Goal: Task Accomplishment & Management: Complete application form

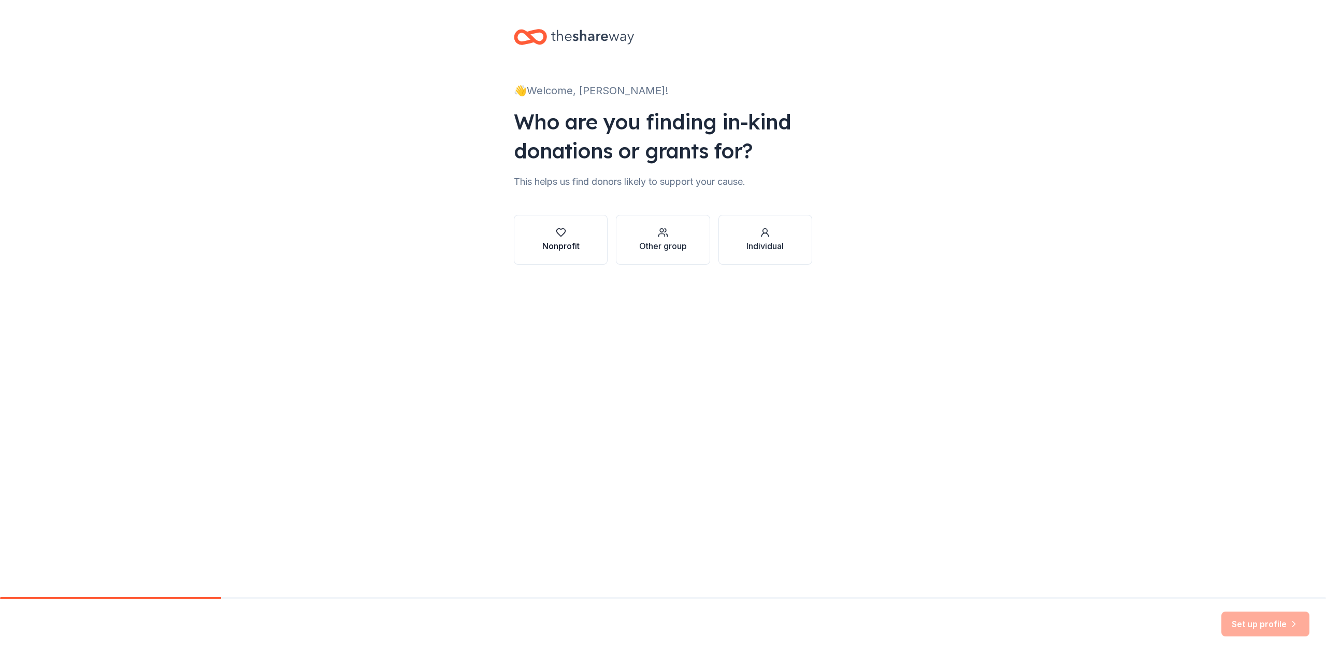
click at [593, 249] on button "Nonprofit" at bounding box center [561, 240] width 94 height 50
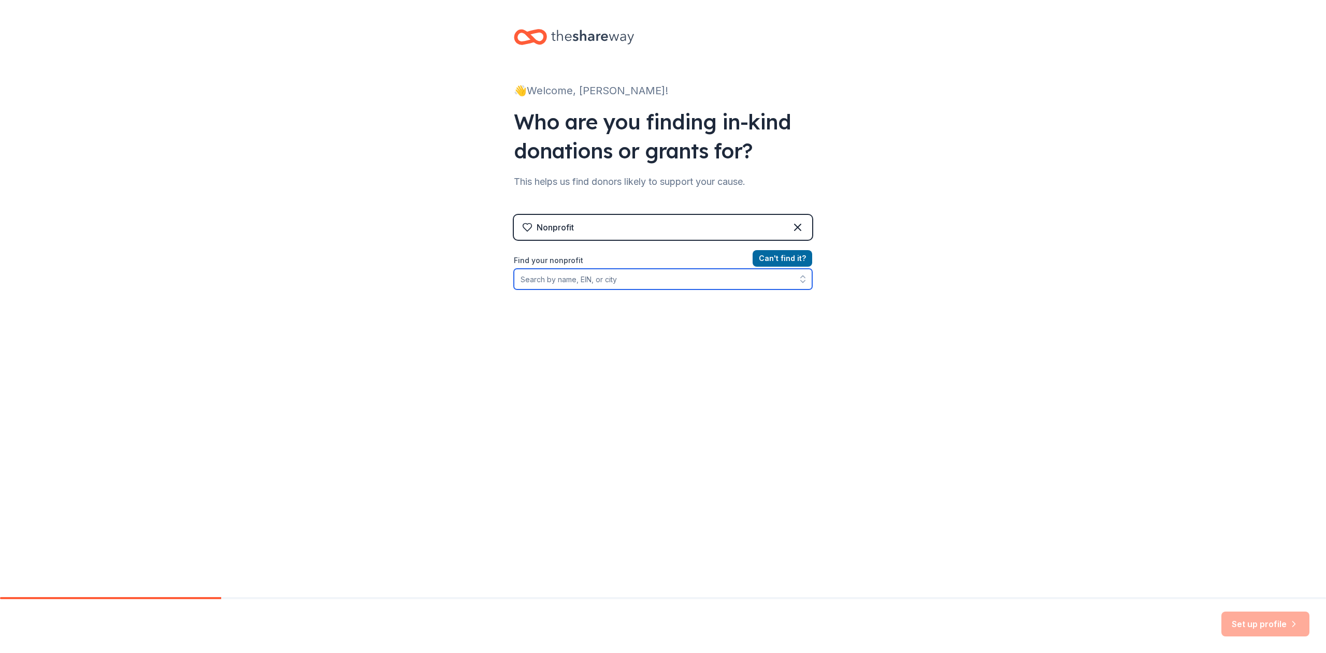
click at [685, 277] on input "Find your nonprofit" at bounding box center [663, 279] width 298 height 21
type input "87-2232134"
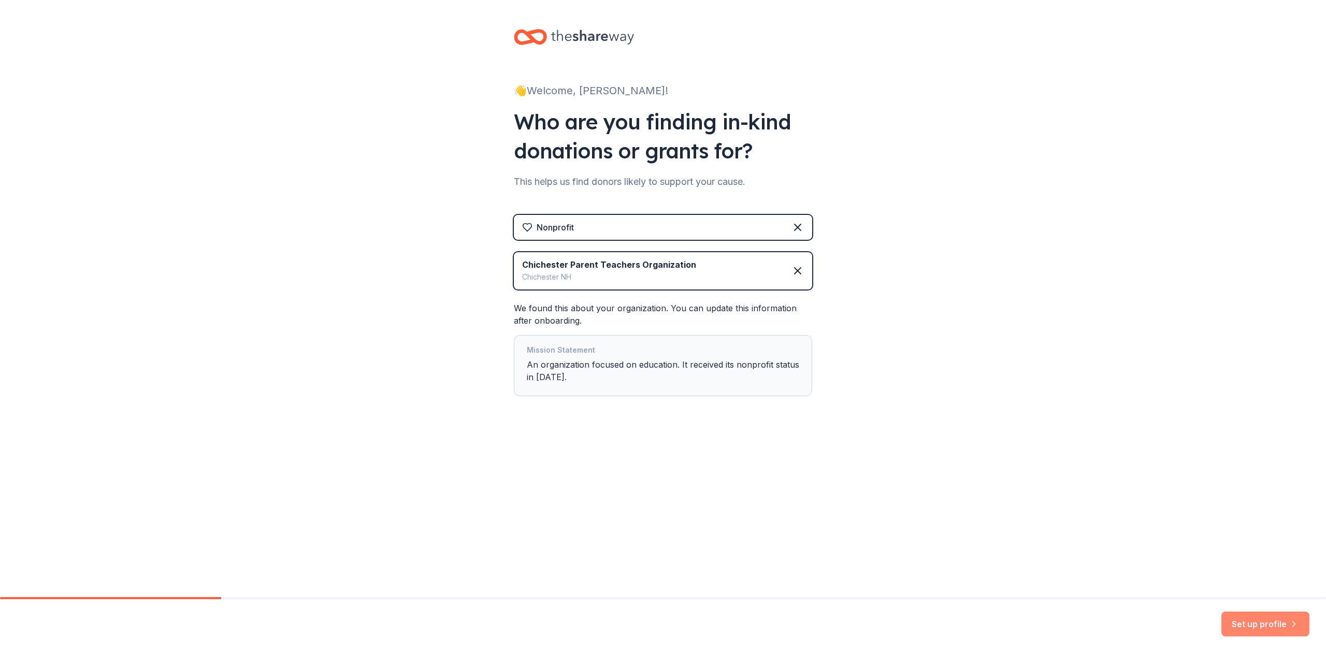
click at [1237, 627] on button "Set up profile" at bounding box center [1265, 624] width 88 height 25
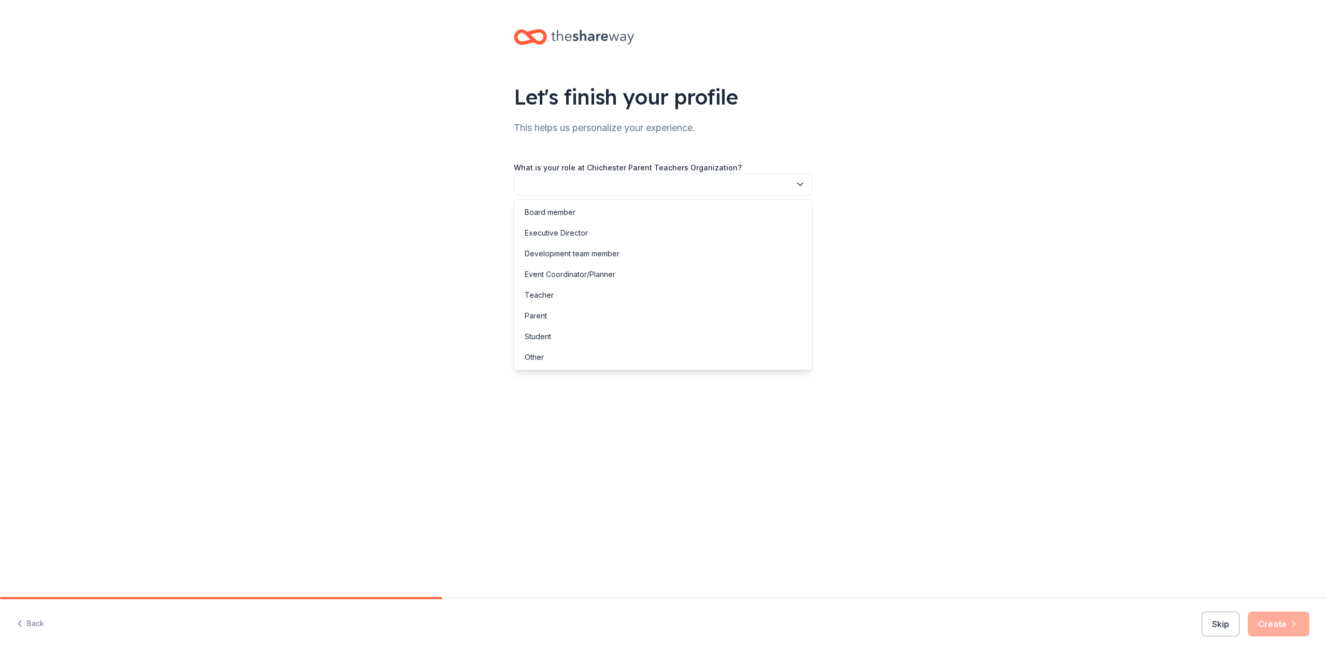
click at [705, 185] on button "button" at bounding box center [663, 185] width 298 height 22
click at [586, 214] on div "Board member" at bounding box center [662, 212] width 293 height 21
click at [576, 240] on button "button" at bounding box center [663, 231] width 298 height 22
click at [576, 258] on div "This is my first time!" at bounding box center [558, 259] width 66 height 12
click at [575, 277] on button "button" at bounding box center [663, 278] width 298 height 22
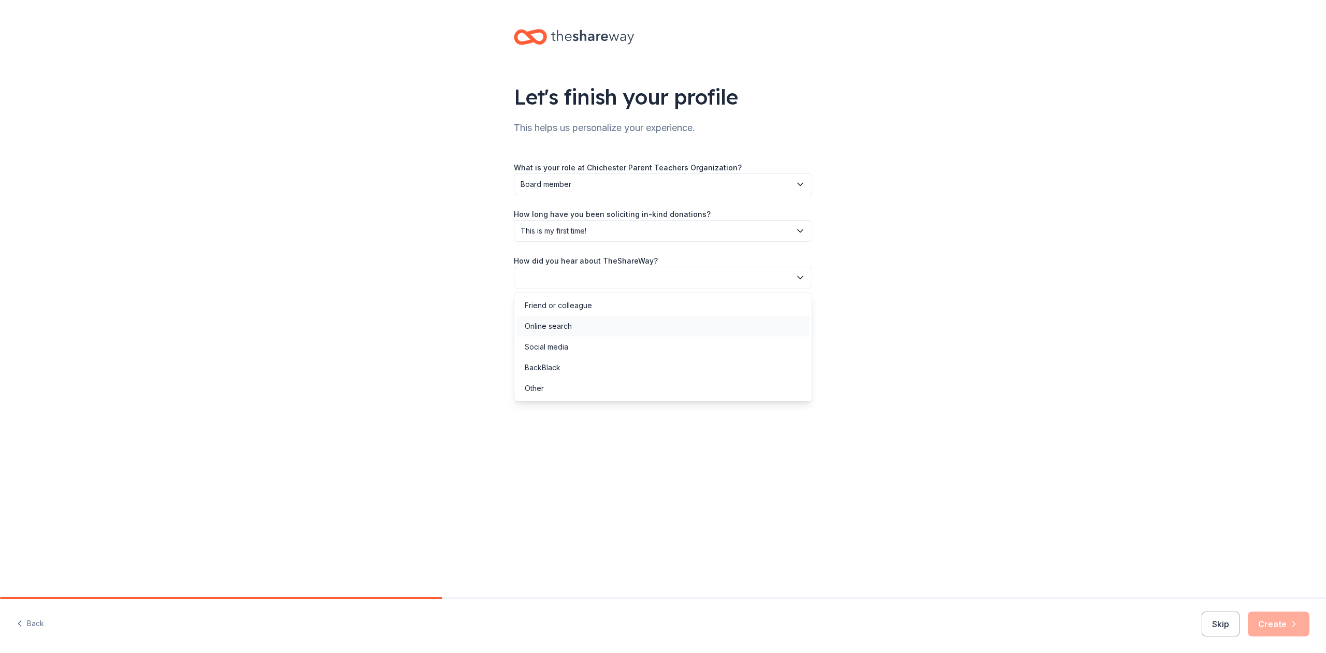
click at [568, 325] on div "Online search" at bounding box center [548, 326] width 47 height 12
click at [1303, 625] on button "Create" at bounding box center [1279, 624] width 62 height 25
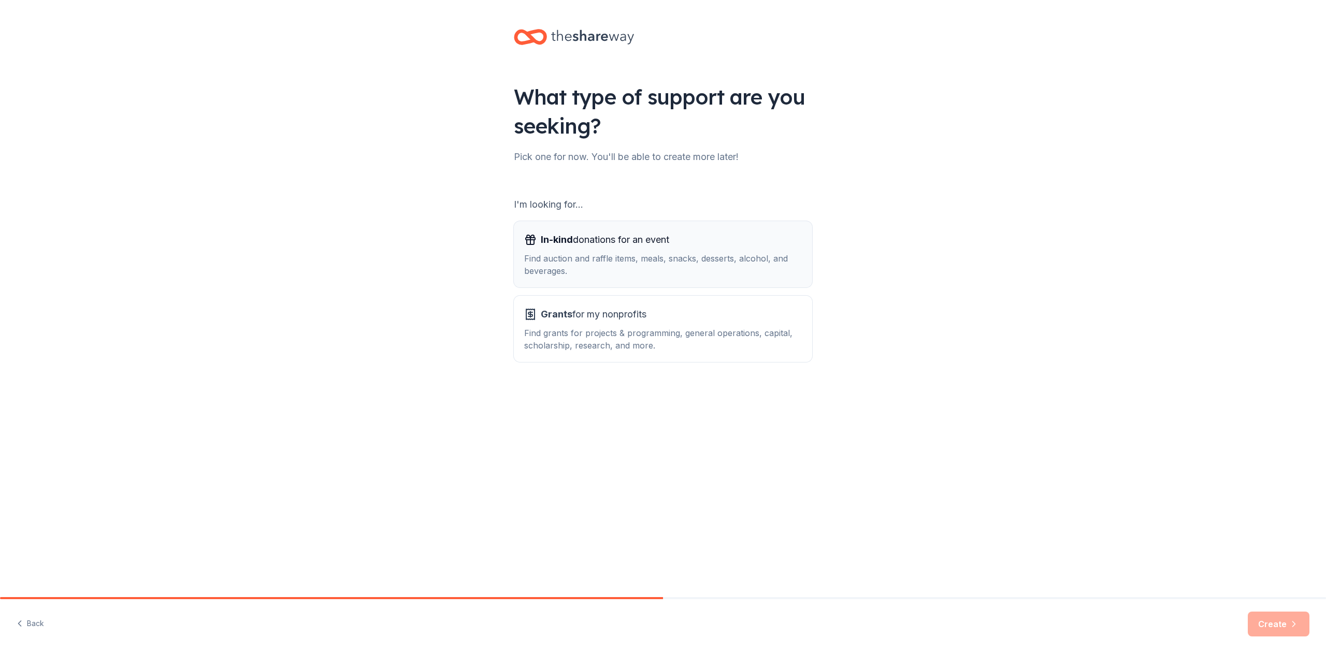
click at [734, 254] on div "Find auction and raffle items, meals, snacks, desserts, alcohol, and beverages." at bounding box center [663, 264] width 278 height 25
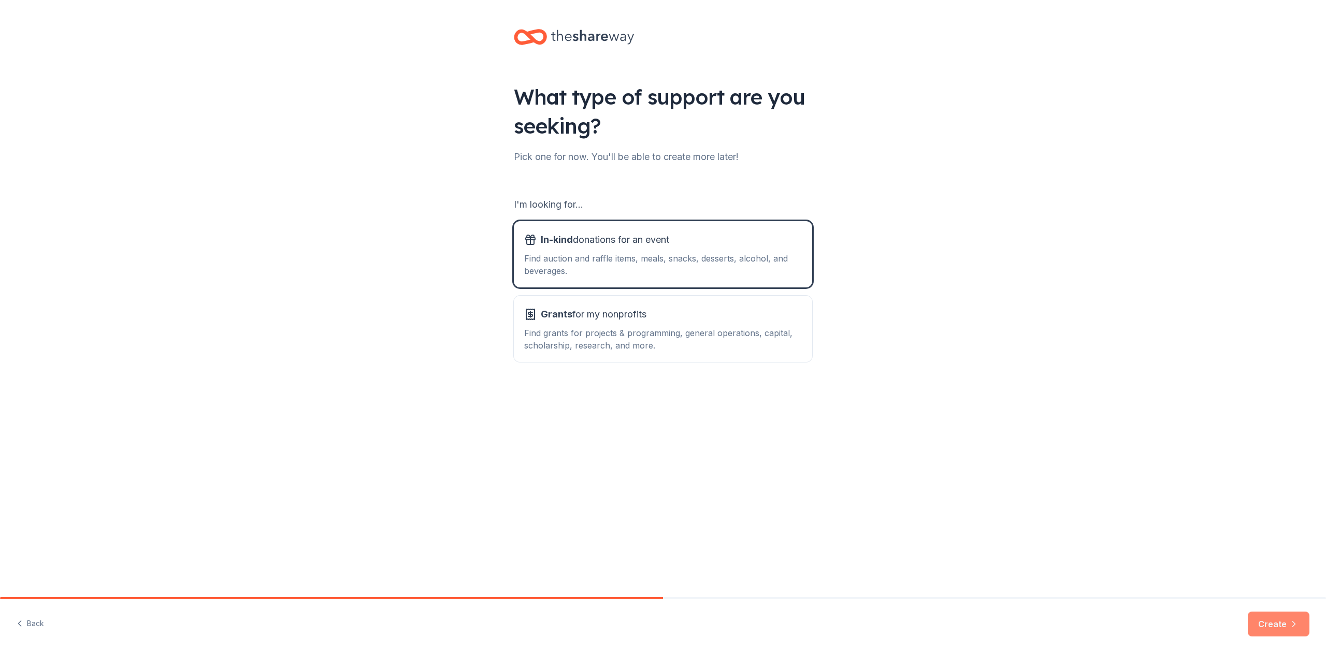
click at [1284, 622] on button "Create" at bounding box center [1279, 624] width 62 height 25
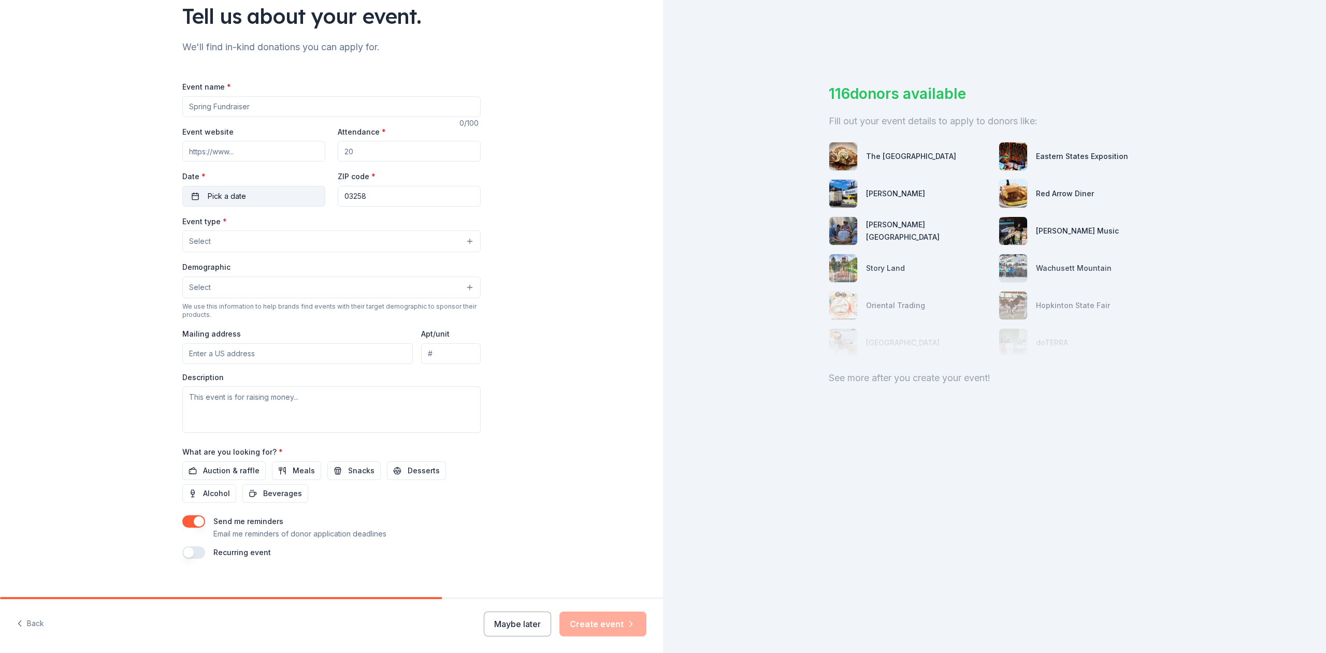
scroll to position [91, 0]
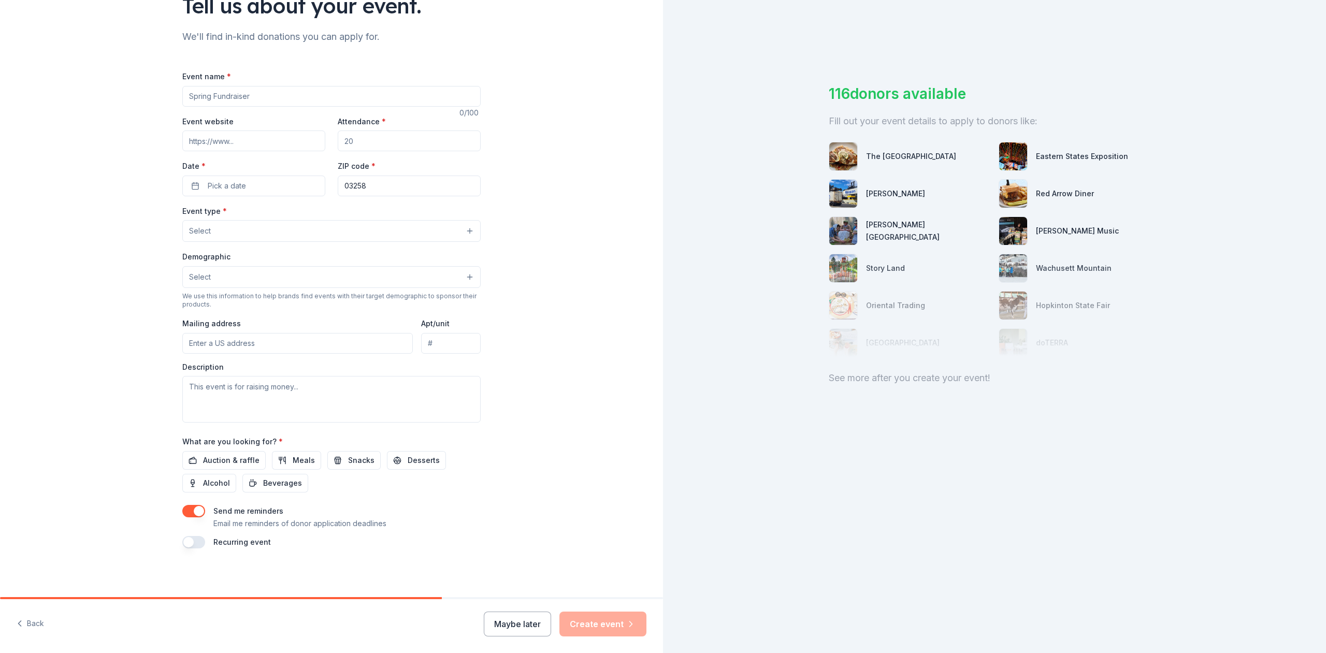
drag, startPoint x: 273, startPoint y: 105, endPoint x: 107, endPoint y: 89, distance: 167.0
click at [182, 87] on input "Event name *" at bounding box center [331, 96] width 298 height 21
type input "Annual October Calendar Raffle"
click at [385, 142] on input "Attendance *" at bounding box center [409, 141] width 143 height 21
type input "2"
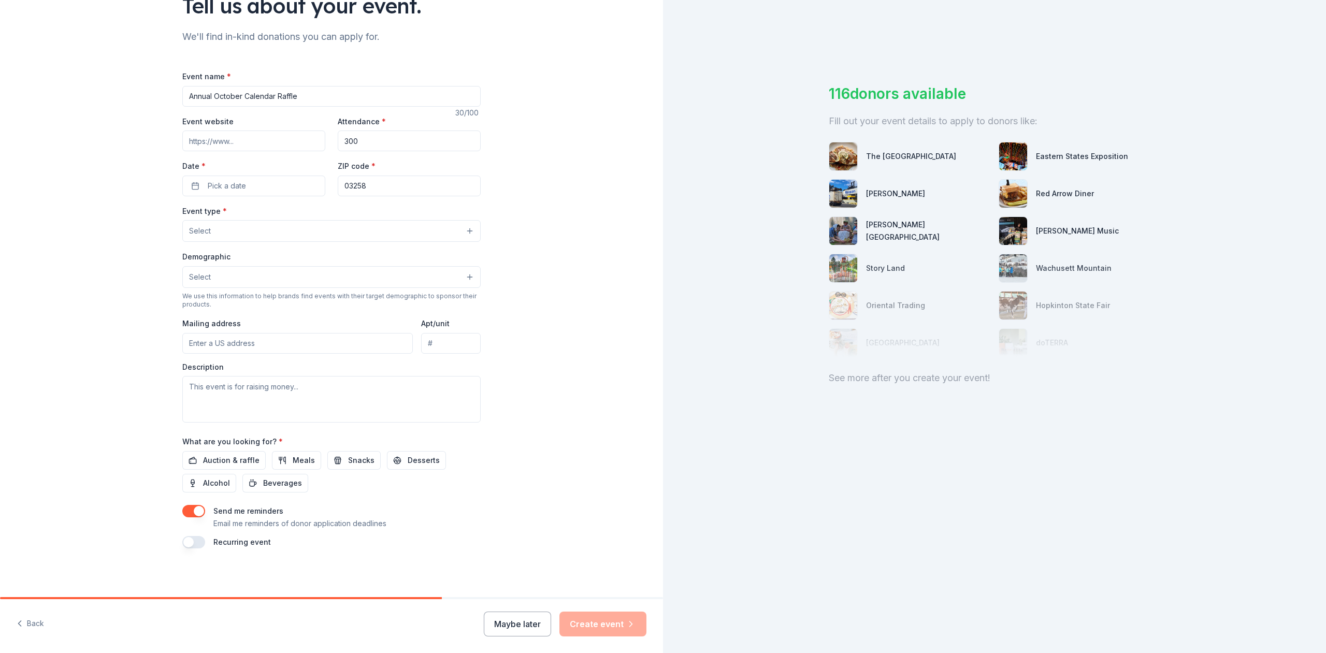
type input "300"
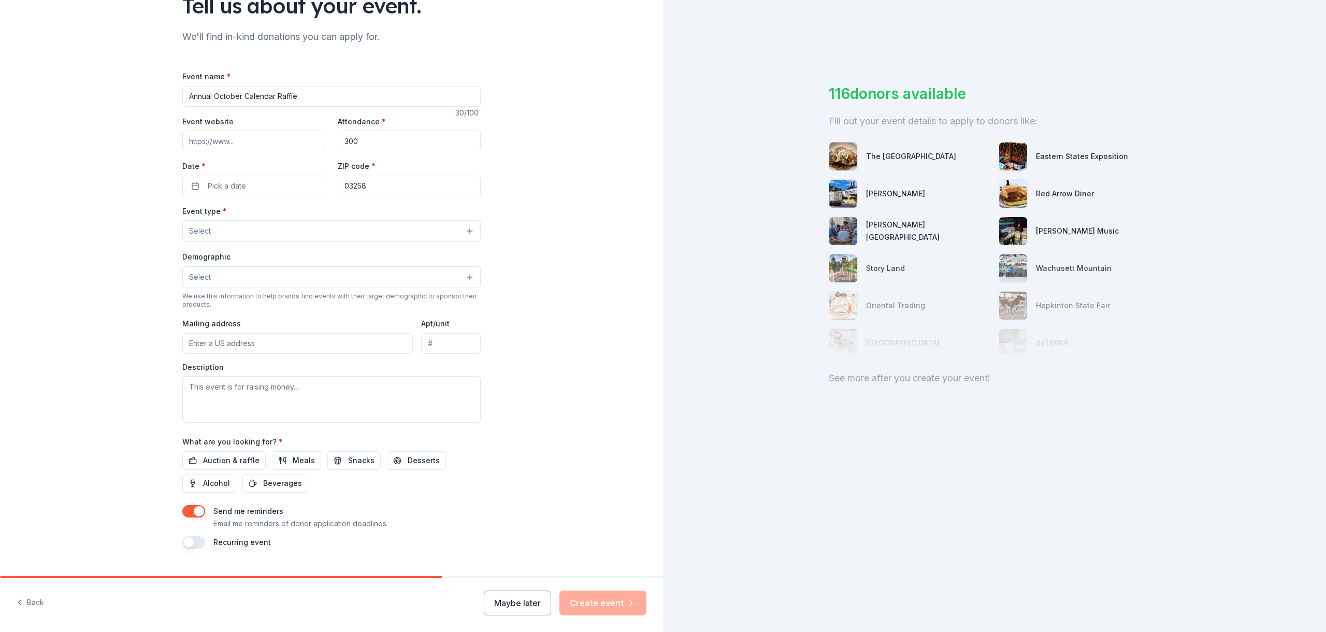
click at [241, 175] on div "Date * Pick a date" at bounding box center [253, 178] width 143 height 37
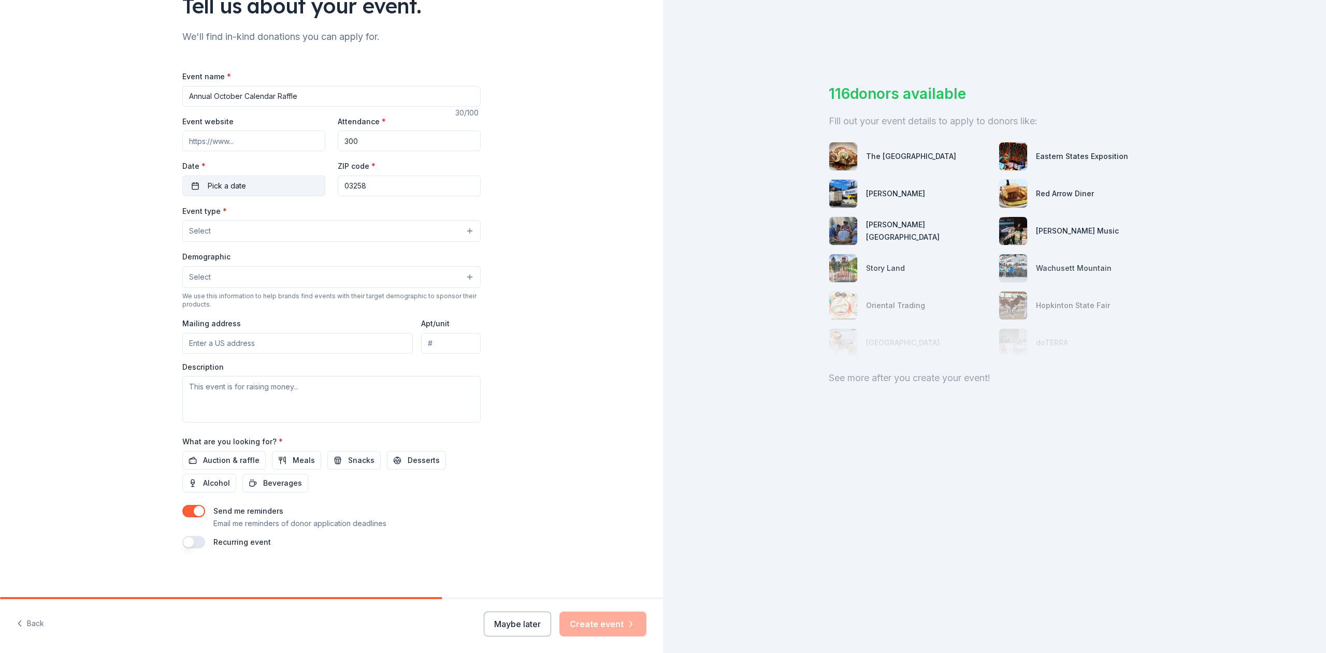
click at [244, 184] on button "Pick a date" at bounding box center [253, 186] width 143 height 21
click at [301, 212] on button "Go to next month" at bounding box center [305, 213] width 15 height 15
click at [252, 255] on button "1" at bounding box center [249, 251] width 19 height 19
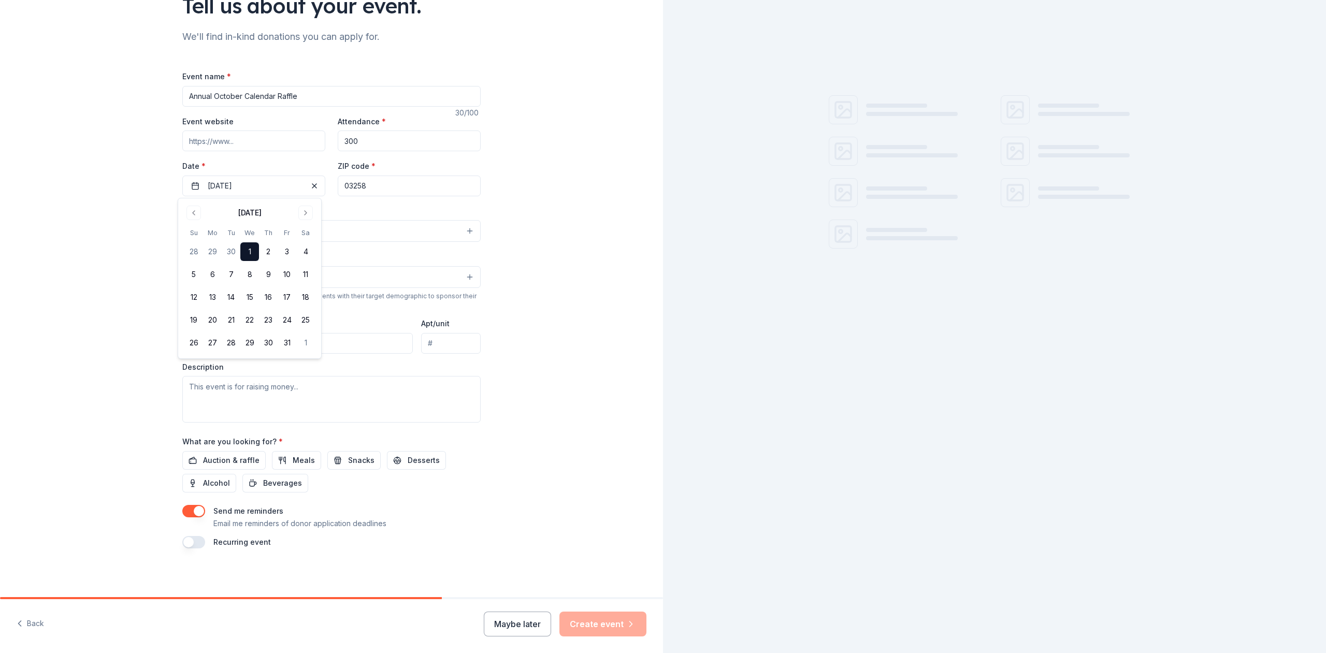
click at [519, 208] on div "Tell us about your event. We'll find in-kind donations you can apply for. Event…" at bounding box center [331, 253] width 663 height 689
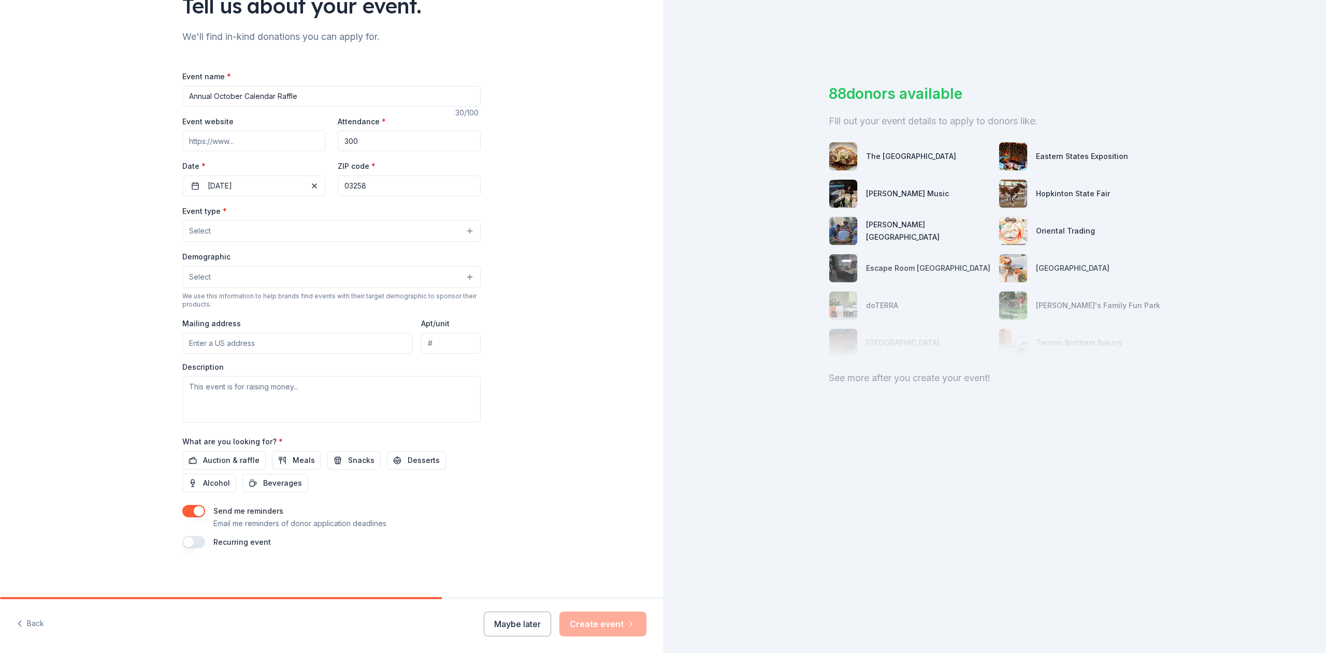
click at [335, 232] on button "Select" at bounding box center [331, 231] width 298 height 22
click at [265, 252] on span "Fundraiser" at bounding box center [331, 257] width 281 height 13
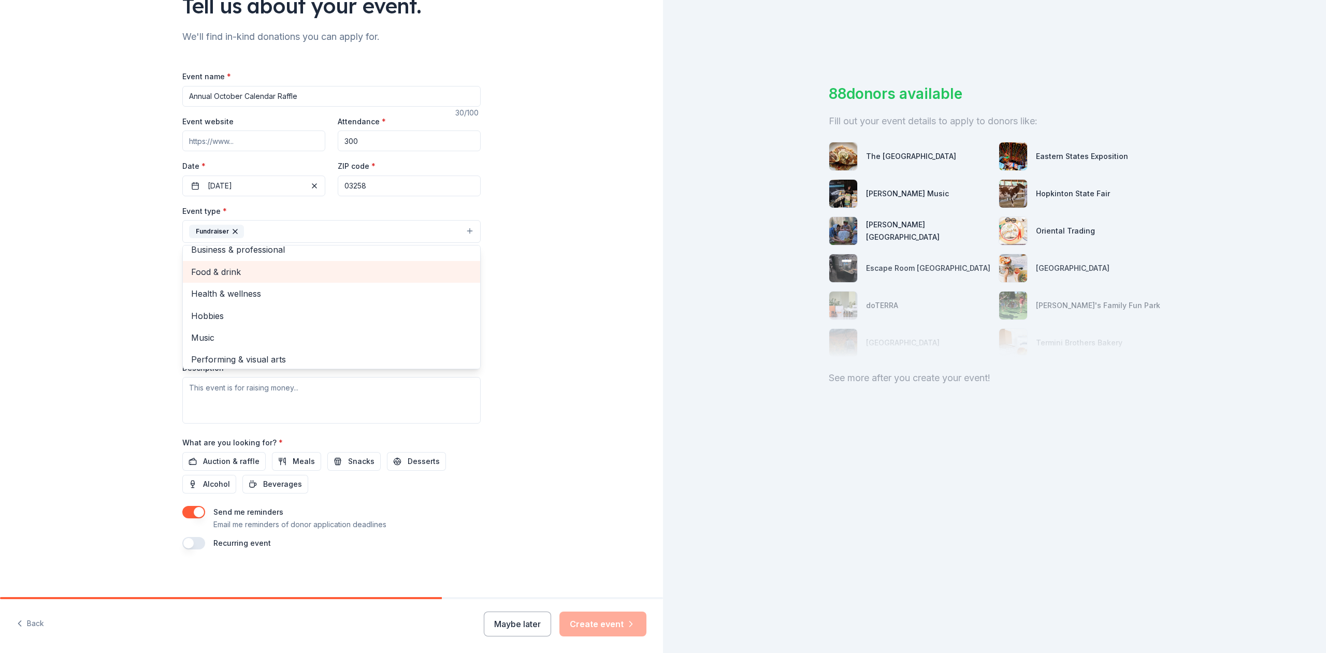
scroll to position [13, 0]
click at [543, 264] on div "Tell us about your event. We'll find in-kind donations you can apply for. Event…" at bounding box center [331, 254] width 663 height 690
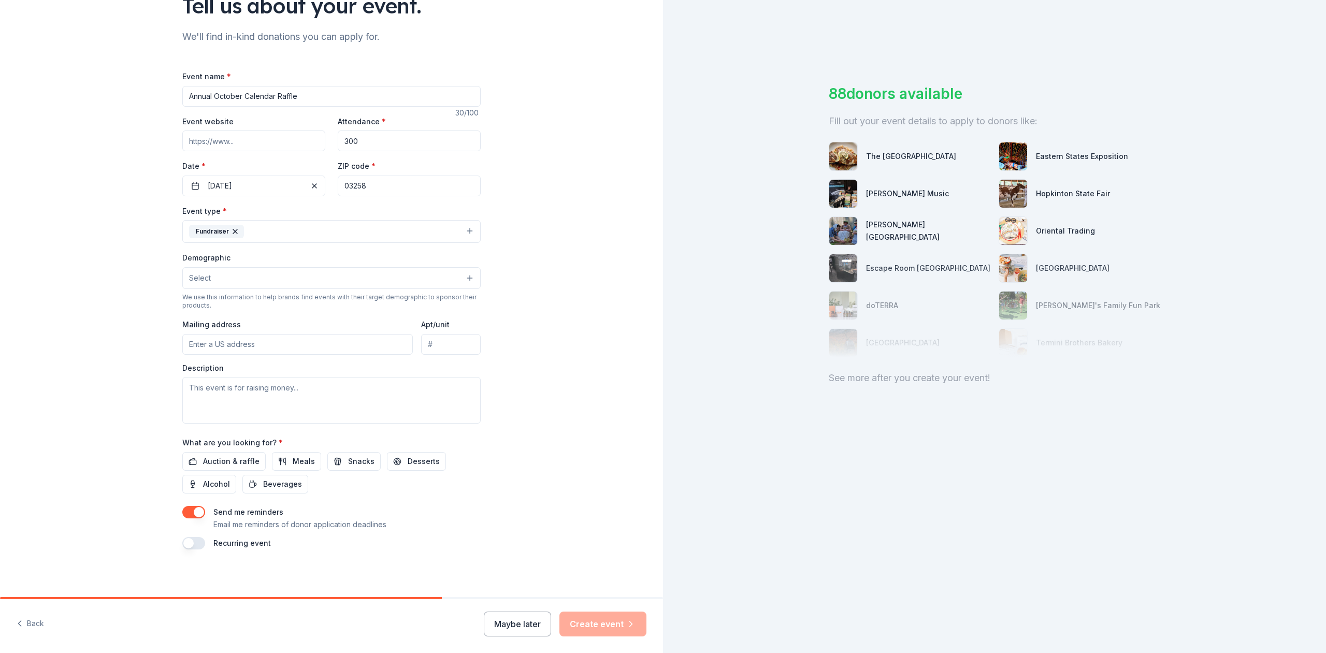
click at [386, 281] on button "Select" at bounding box center [331, 278] width 298 height 22
click at [252, 306] on span "All genders" at bounding box center [331, 304] width 281 height 13
click at [572, 276] on div "Tell us about your event. We'll find in-kind donations you can apply for. Event…" at bounding box center [331, 254] width 663 height 691
click at [462, 279] on button "All genders" at bounding box center [331, 278] width 298 height 23
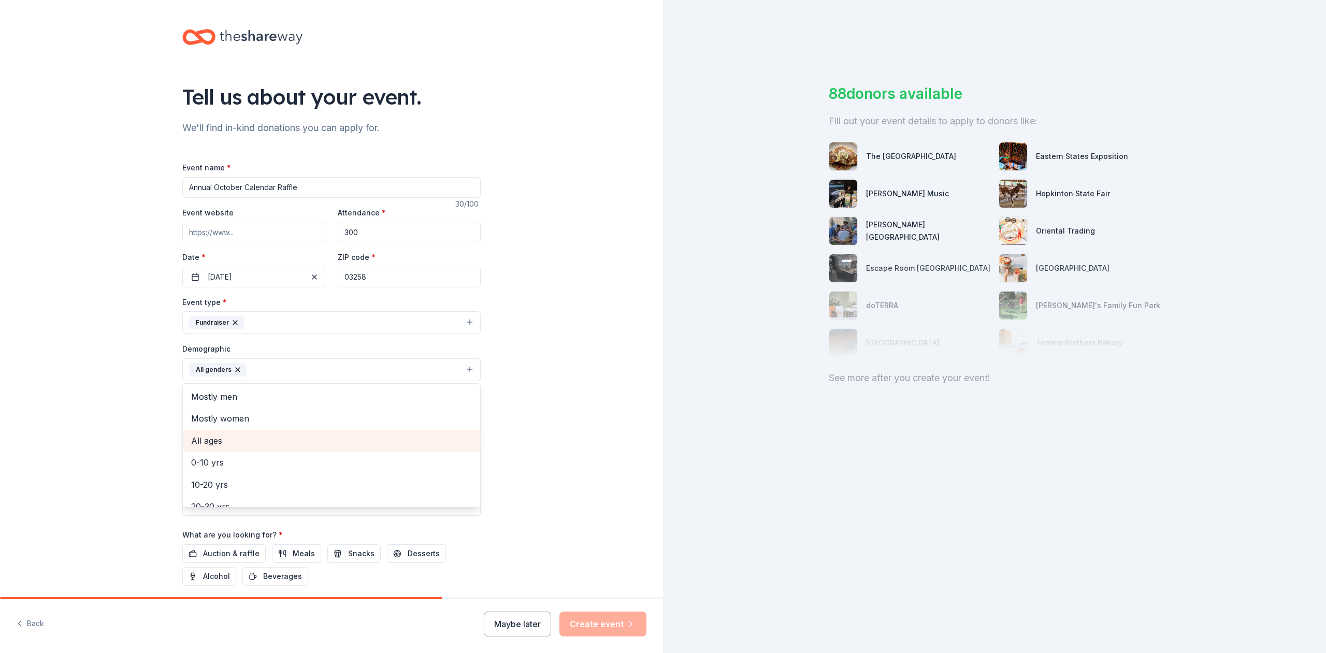
click at [229, 449] on div "All ages" at bounding box center [331, 441] width 297 height 22
click at [590, 345] on div "Tell us about your event. We'll find in-kind donations you can apply for. Event…" at bounding box center [331, 345] width 663 height 691
click at [313, 429] on input "Mailing address" at bounding box center [297, 436] width 230 height 21
click at [279, 435] on input "222 Main St" at bounding box center [297, 436] width 230 height 21
click at [193, 432] on input "222 Main Street, Chichester, NH, 03258" at bounding box center [297, 436] width 230 height 21
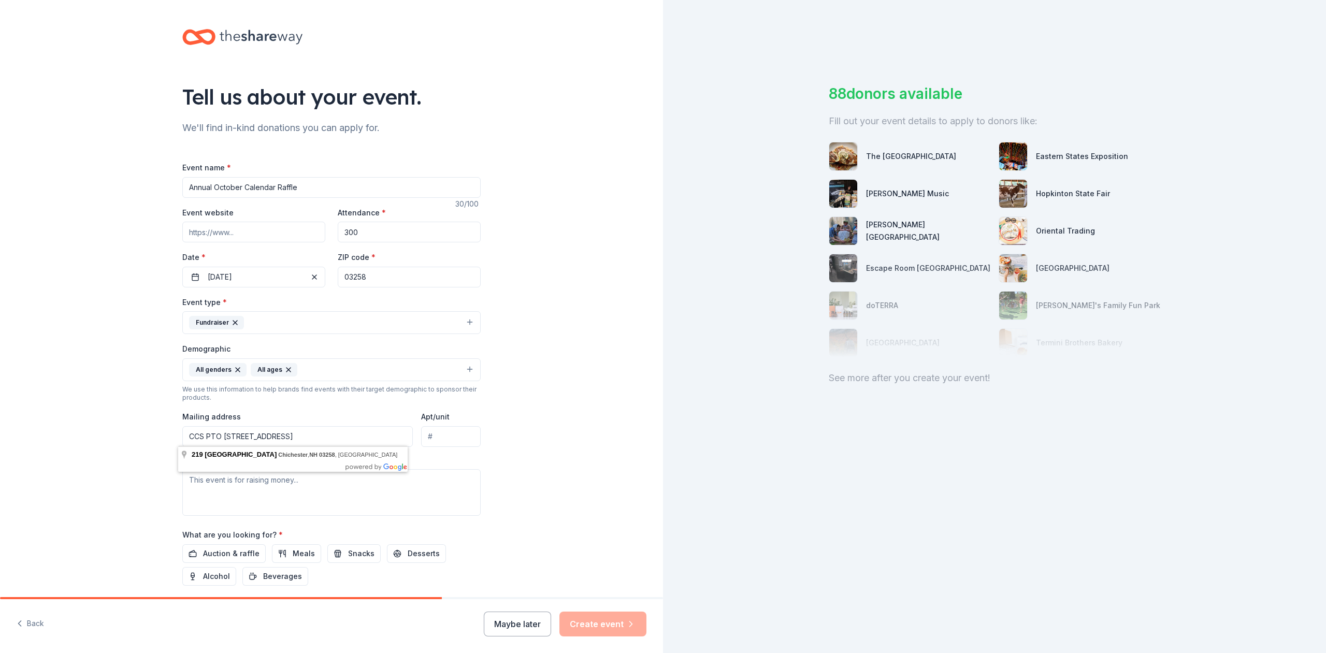
type input "CCS PTO 219 Main Street, Chichester, NH, 03258"
click at [15, 408] on div "Tell us about your event. We'll find in-kind donations you can apply for. Event…" at bounding box center [331, 345] width 663 height 691
click at [227, 485] on textarea at bounding box center [331, 492] width 298 height 47
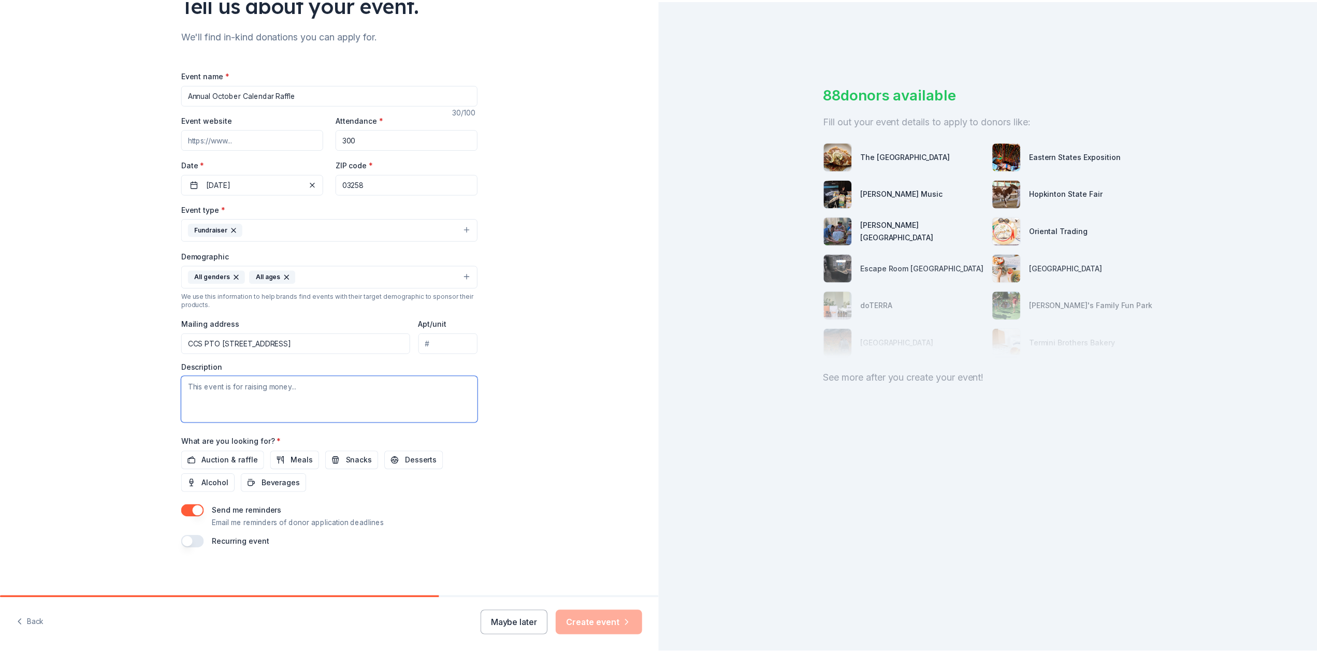
scroll to position [93, 0]
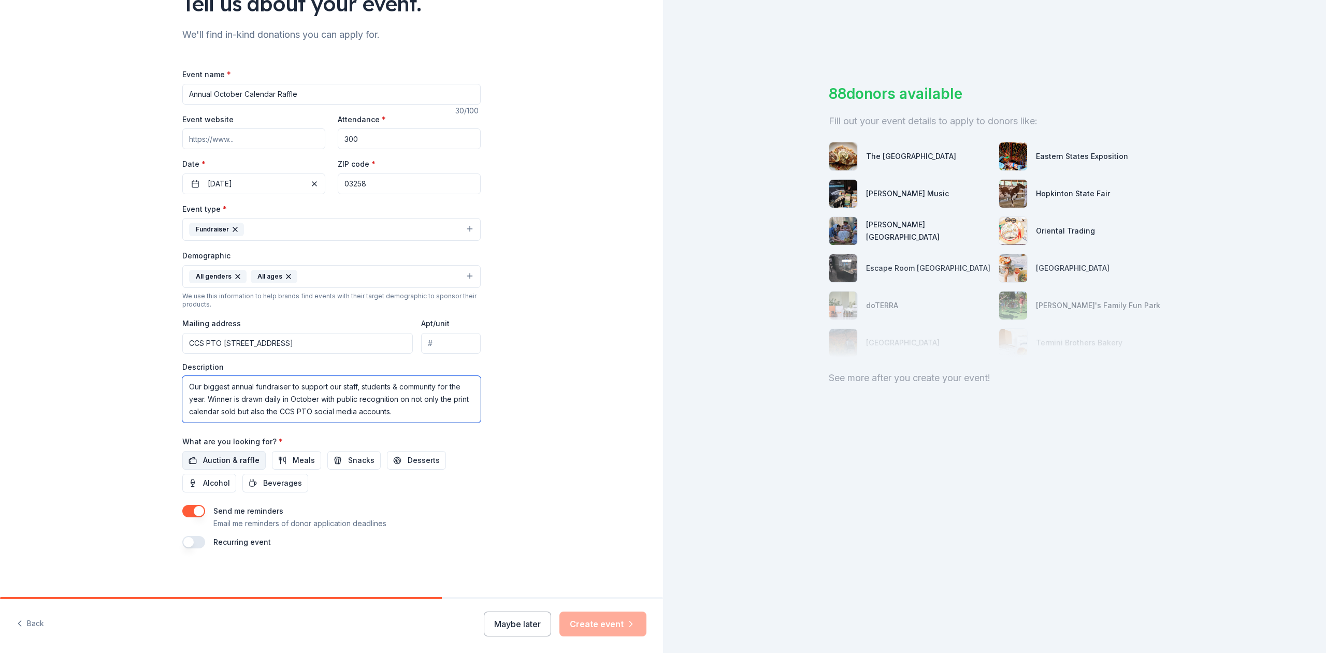
type textarea "Our biggest annual fundraiser to support our staff, students & community for th…"
click at [192, 460] on button "Auction & raffle" at bounding box center [223, 460] width 83 height 19
click at [594, 626] on button "Create event" at bounding box center [602, 624] width 87 height 25
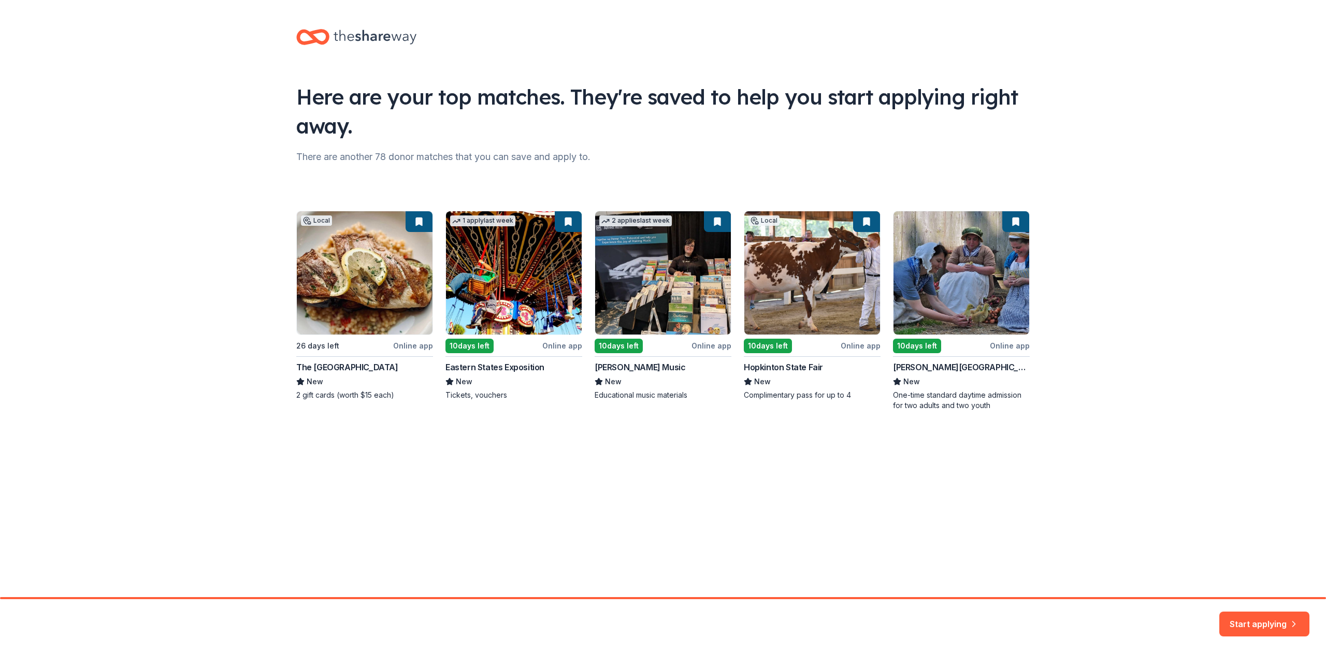
click at [318, 364] on div "Local 26 days left Online app The Barley House New 2 gift cards (worth $15 each…" at bounding box center [662, 311] width 733 height 200
click at [322, 373] on div "Local 26 days left Online app The Barley House New 2 gift cards (worth $15 each…" at bounding box center [662, 311] width 733 height 200
click at [351, 267] on div "Local 26 days left Online app The Barley House New 2 gift cards (worth $15 each…" at bounding box center [662, 311] width 733 height 200
click at [1253, 616] on button "Start applying" at bounding box center [1264, 618] width 90 height 25
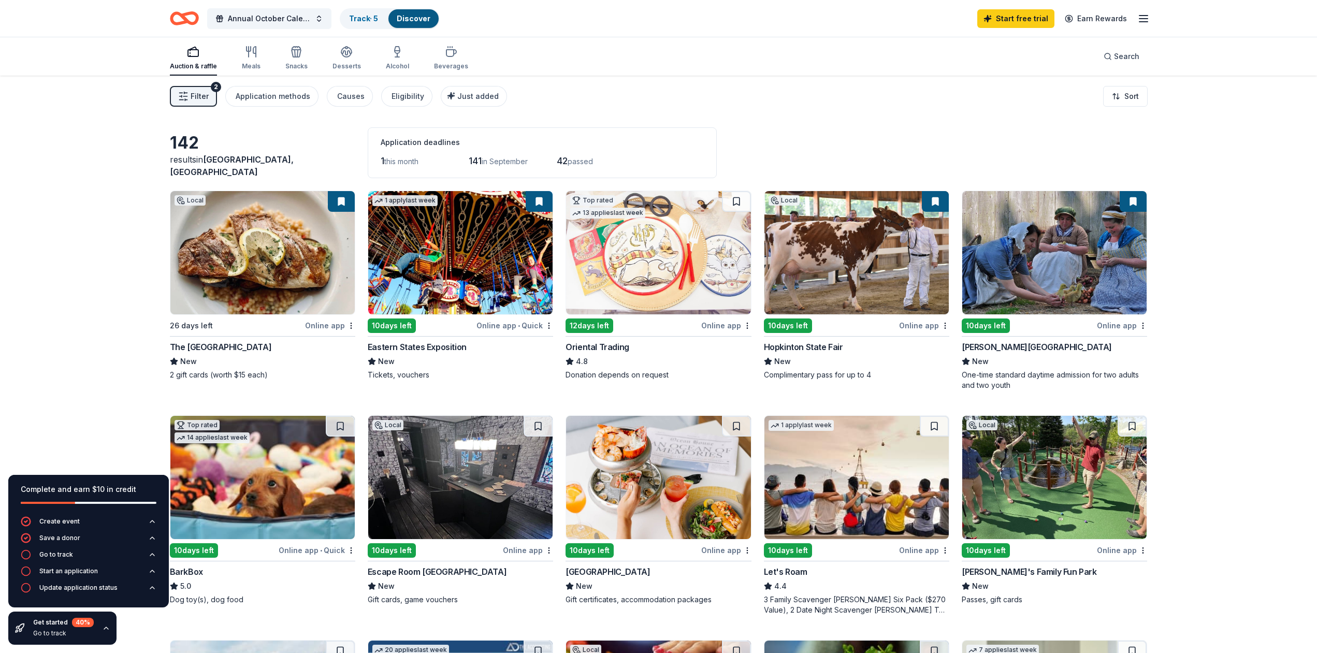
click at [308, 255] on img at bounding box center [262, 252] width 184 height 123
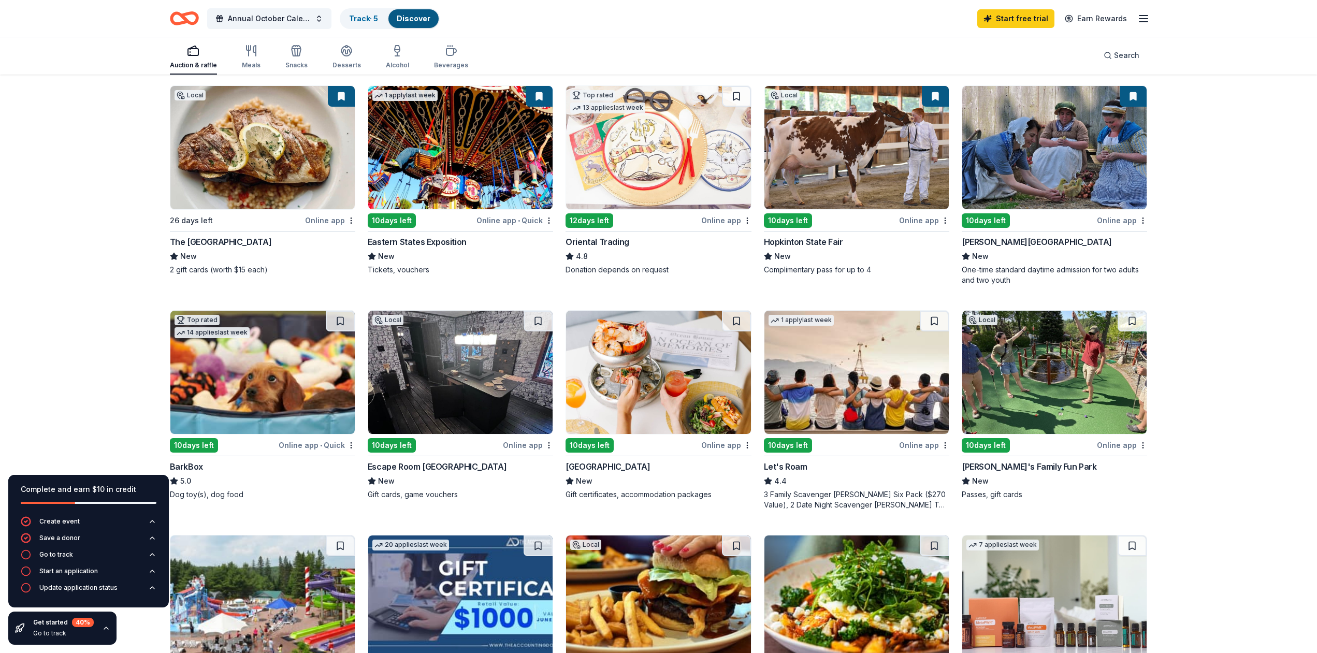
scroll to position [106, 0]
click at [230, 360] on img at bounding box center [262, 371] width 184 height 123
click at [404, 394] on img at bounding box center [460, 371] width 184 height 123
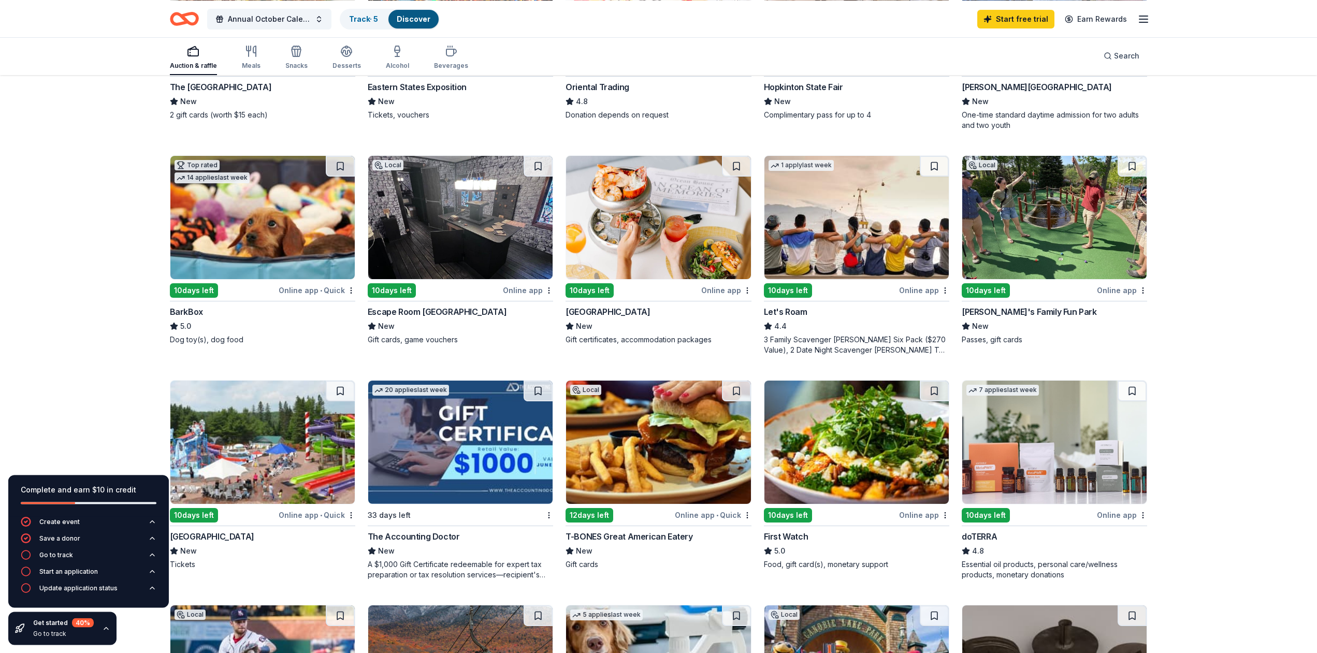
scroll to position [264, 0]
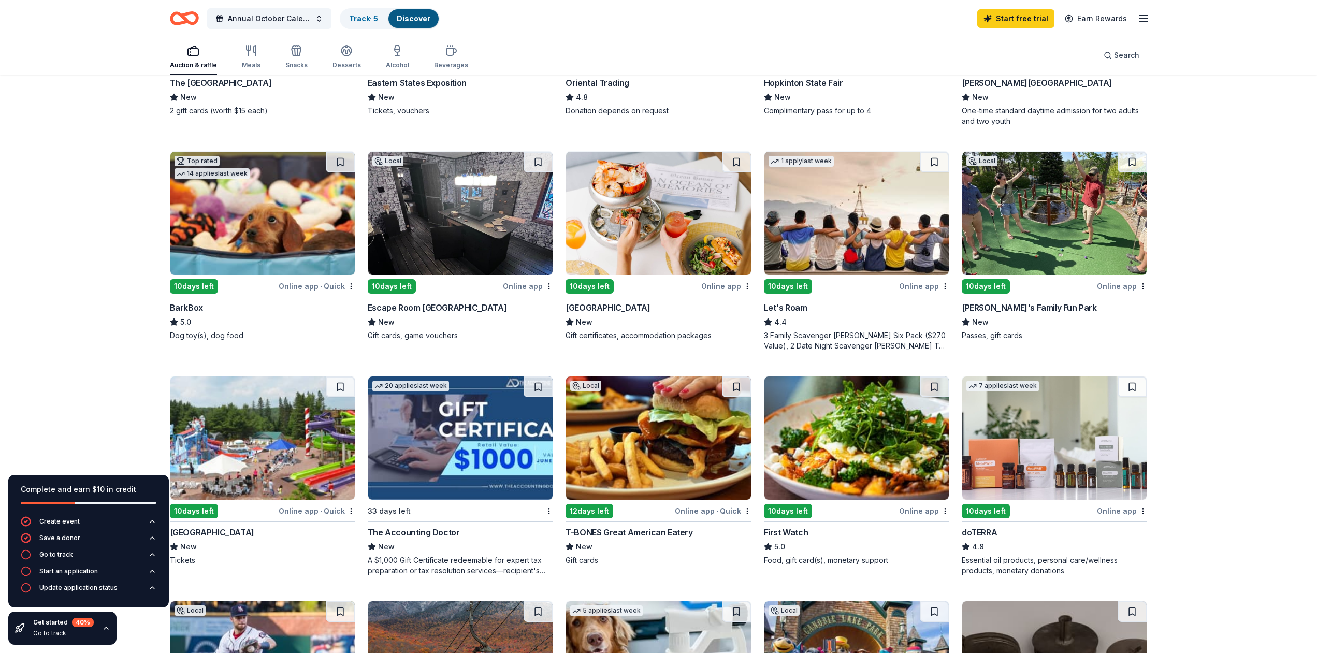
click at [847, 223] on img at bounding box center [856, 213] width 184 height 123
click at [246, 470] on img at bounding box center [262, 438] width 184 height 123
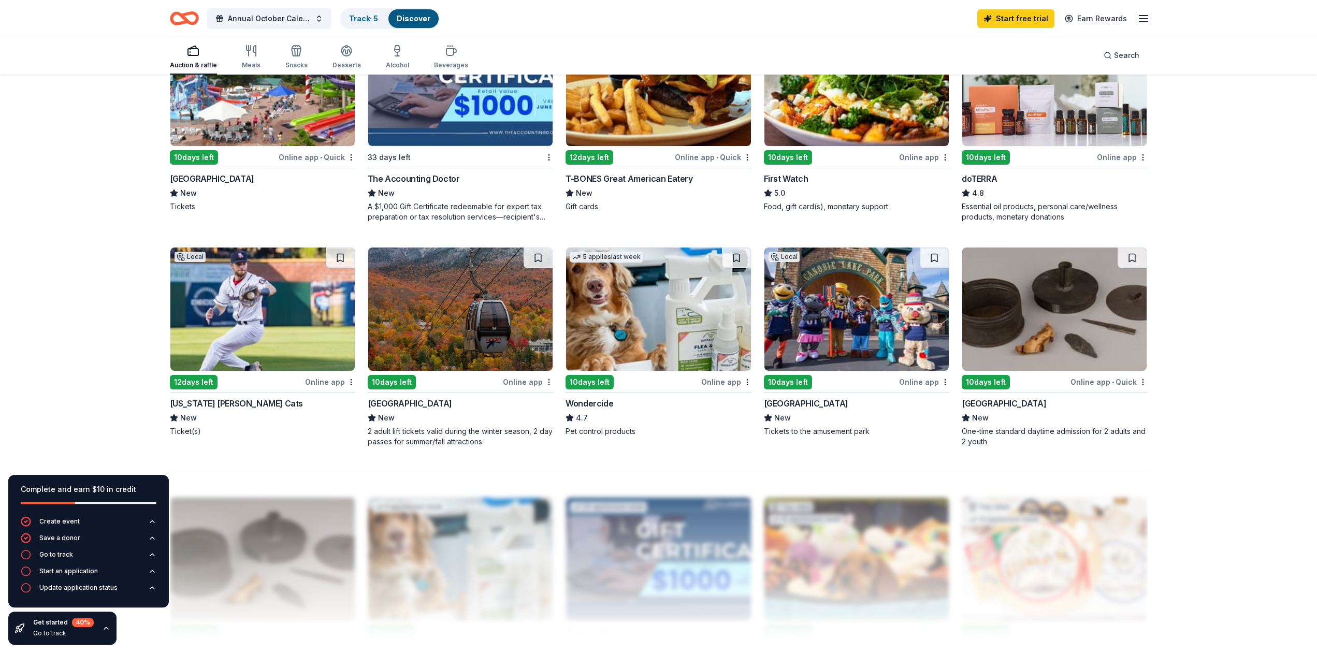
scroll to position [634, 0]
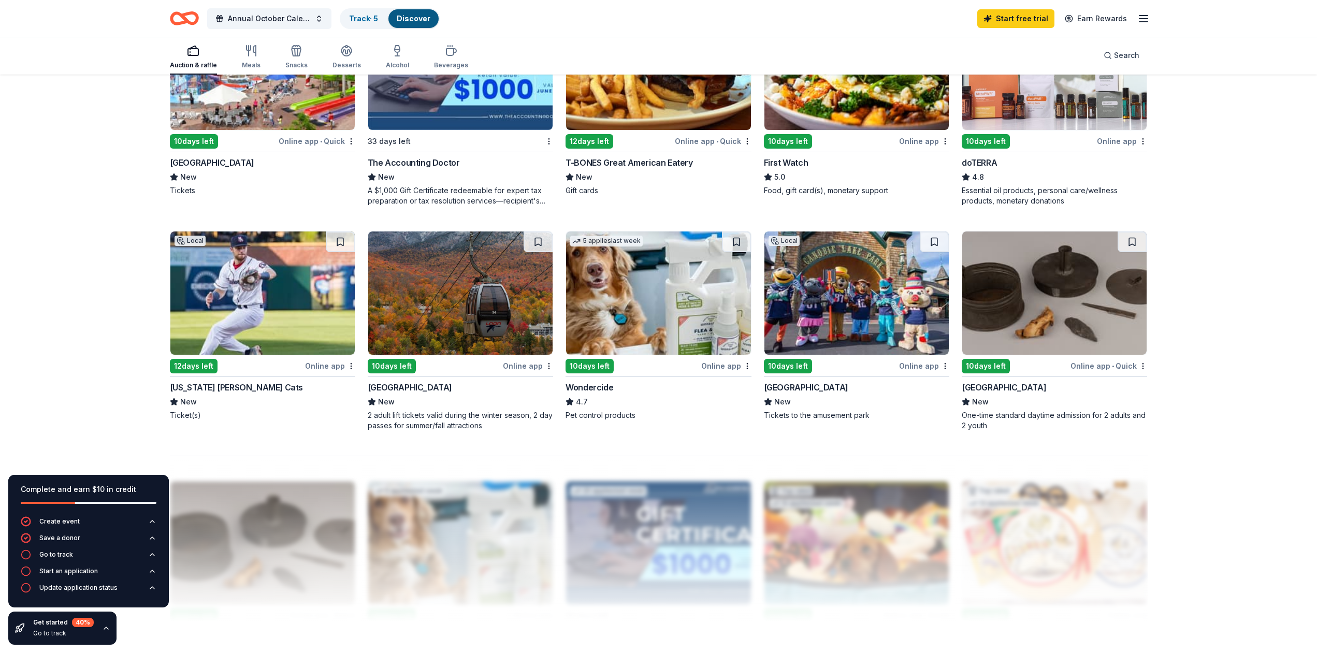
click at [866, 307] on img at bounding box center [856, 293] width 184 height 123
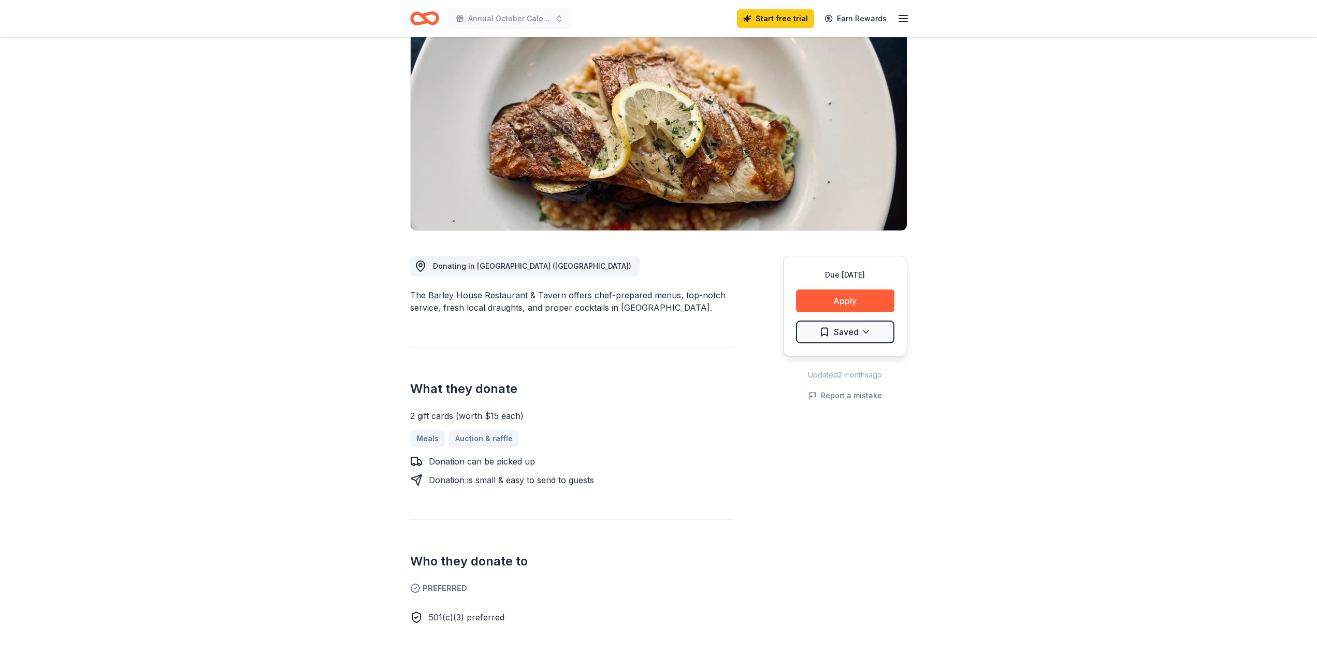
scroll to position [106, 0]
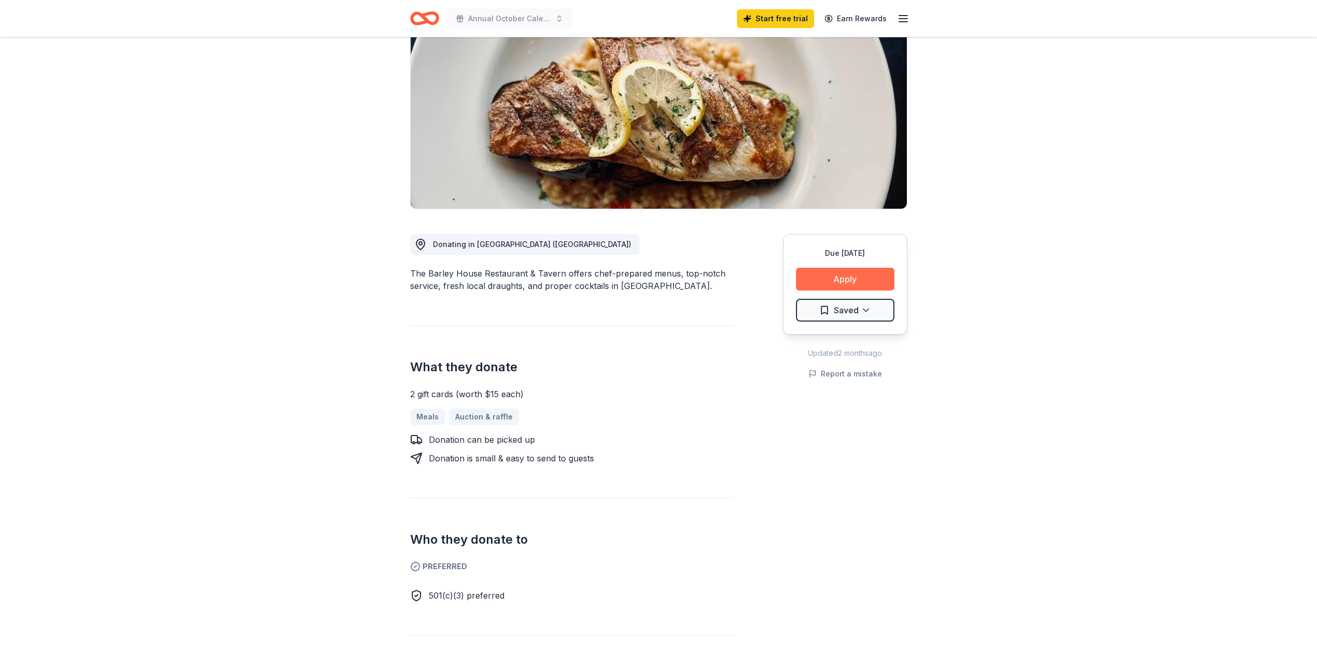
click at [864, 277] on button "Apply" at bounding box center [845, 279] width 98 height 23
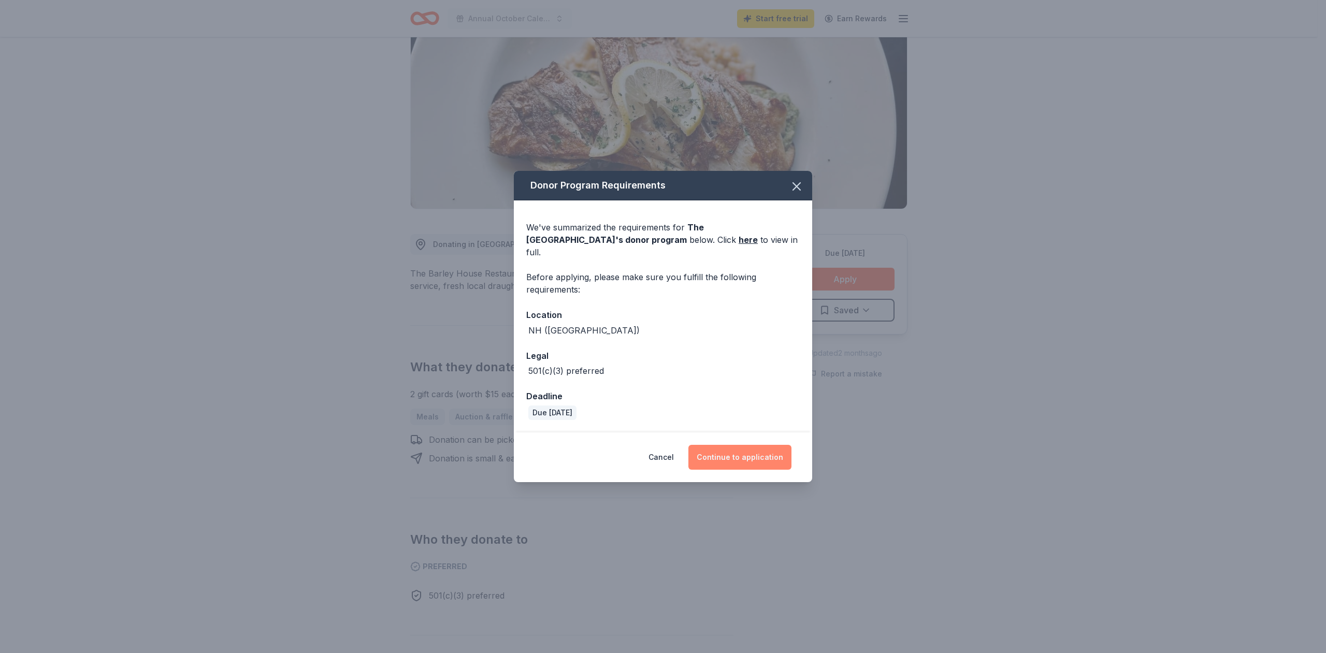
click at [732, 449] on button "Continue to application" at bounding box center [739, 457] width 103 height 25
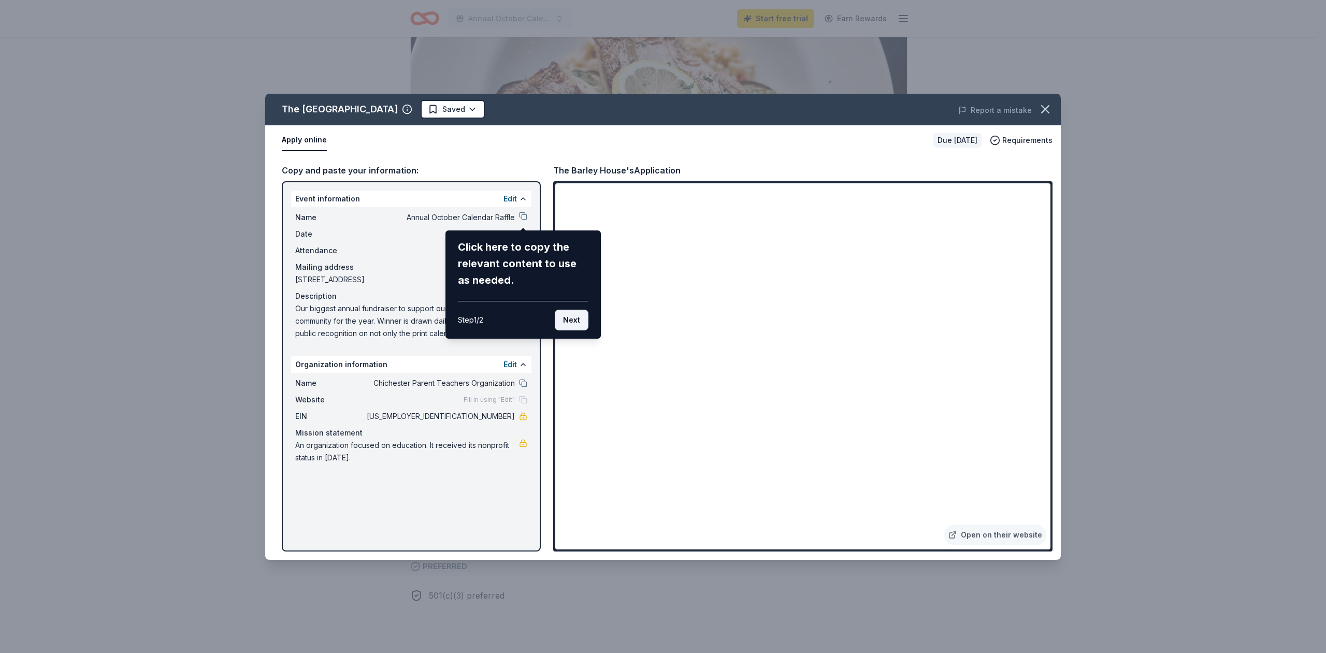
click at [565, 319] on button "Next" at bounding box center [572, 320] width 34 height 21
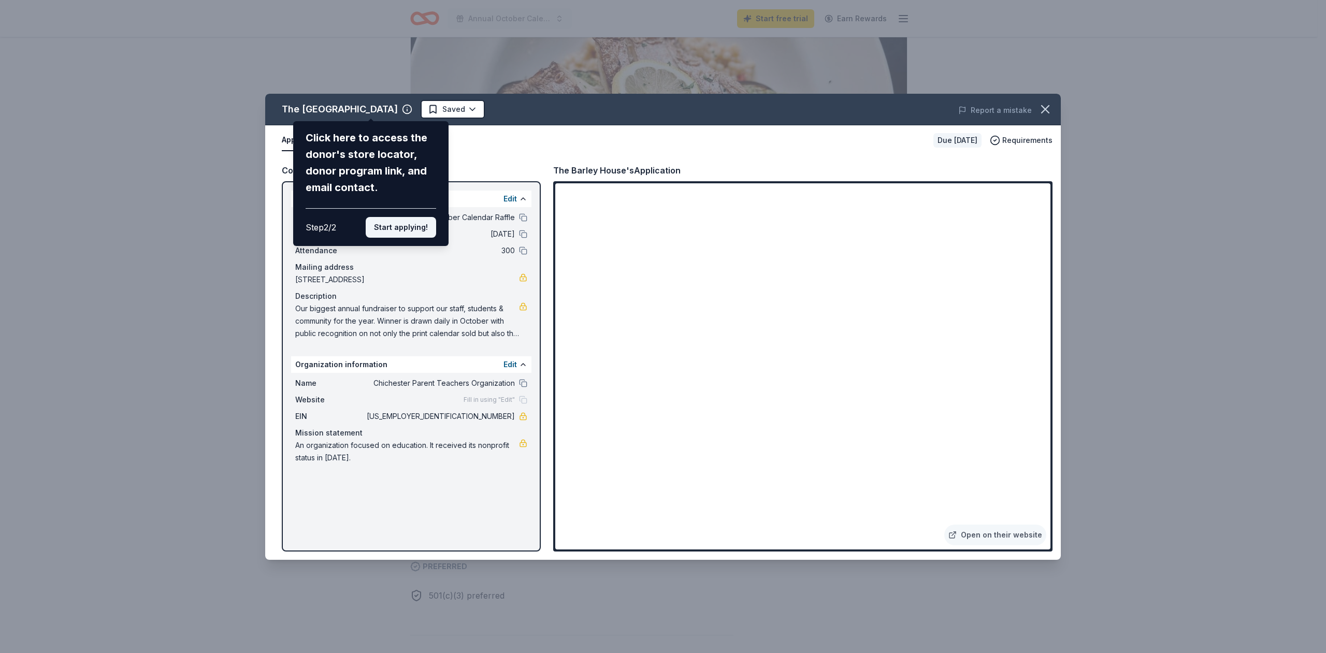
click at [415, 217] on button "Start applying!" at bounding box center [401, 227] width 70 height 21
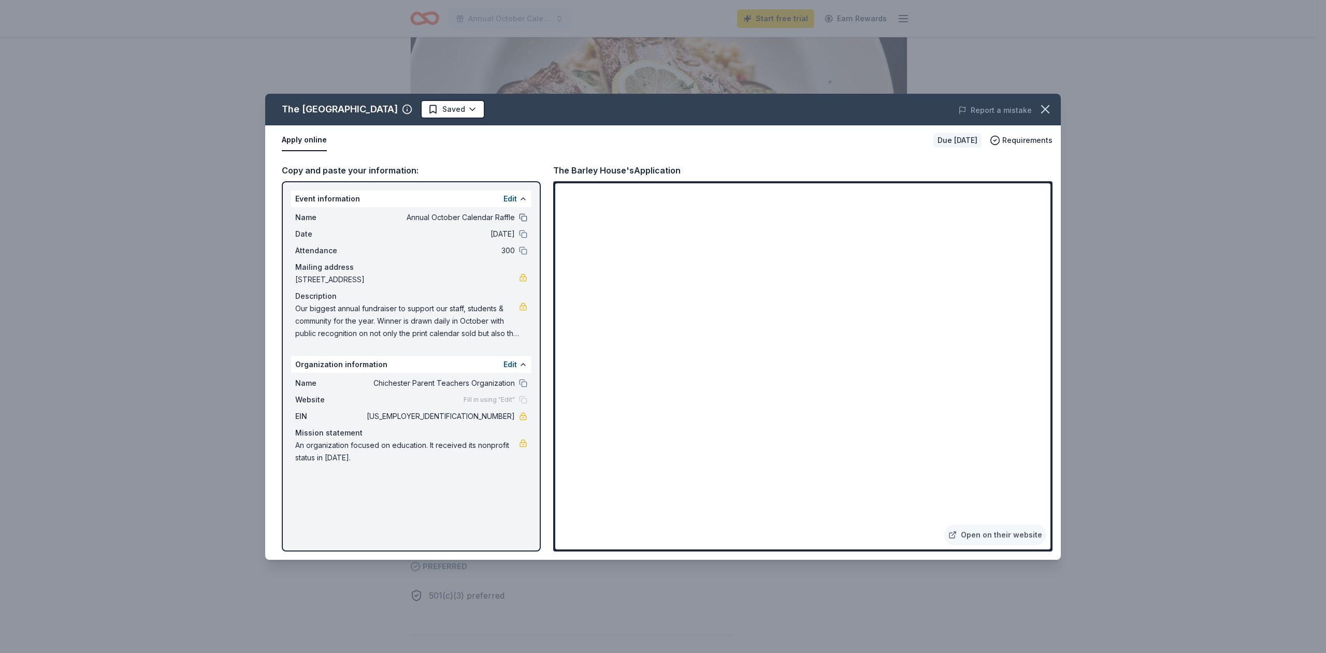
click at [522, 215] on button at bounding box center [523, 217] width 8 height 8
click at [523, 234] on button at bounding box center [523, 234] width 8 height 8
click at [523, 218] on button at bounding box center [523, 217] width 8 height 8
click at [526, 251] on button at bounding box center [523, 251] width 8 height 8
click at [523, 383] on button at bounding box center [523, 383] width 8 height 8
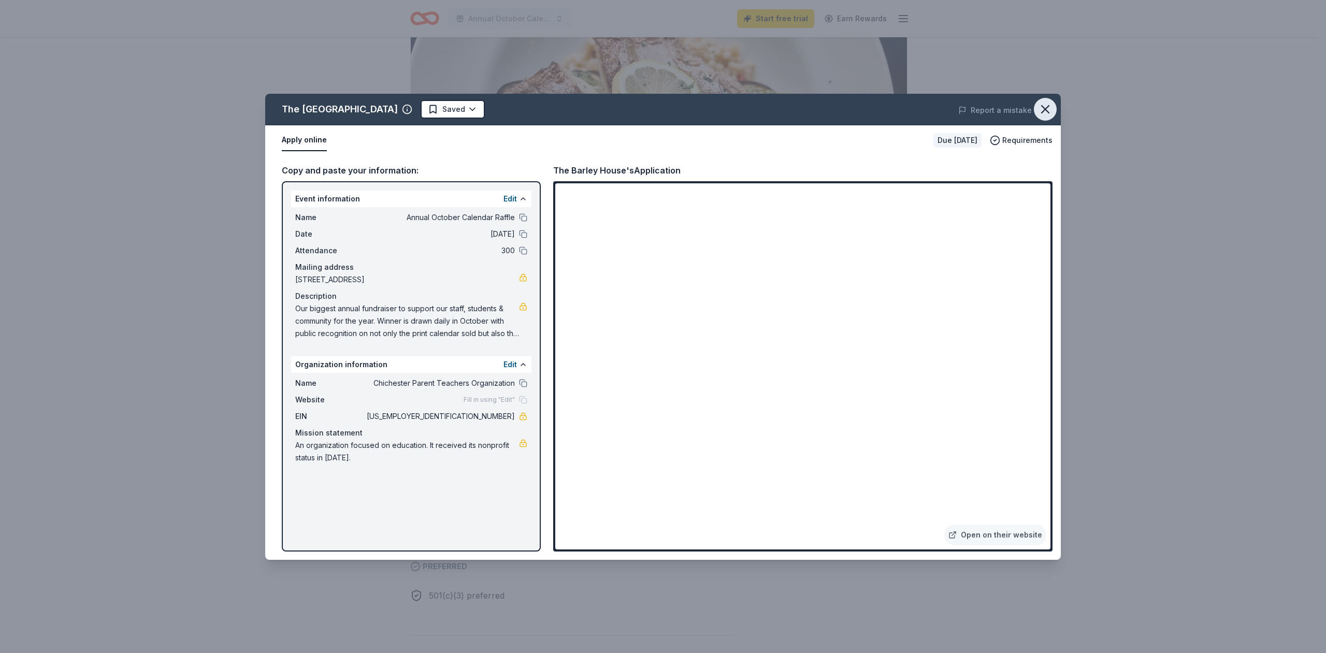
click at [1045, 107] on icon "button" at bounding box center [1045, 109] width 15 height 15
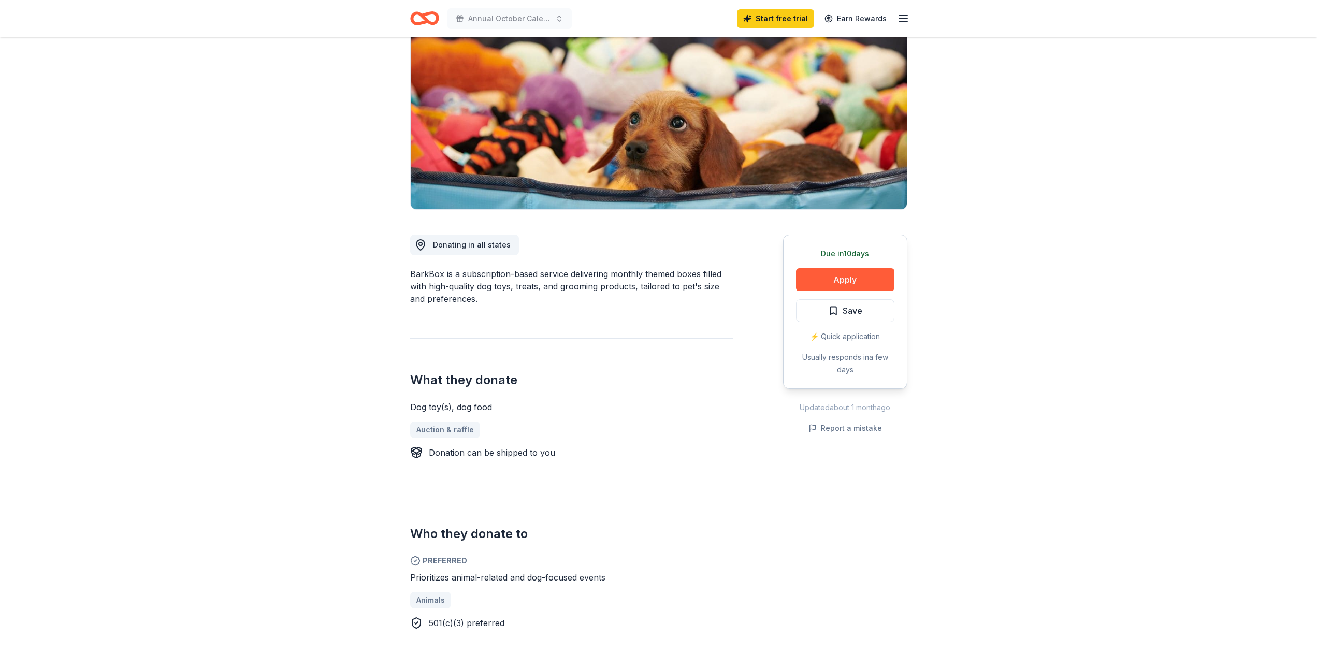
scroll to position [106, 0]
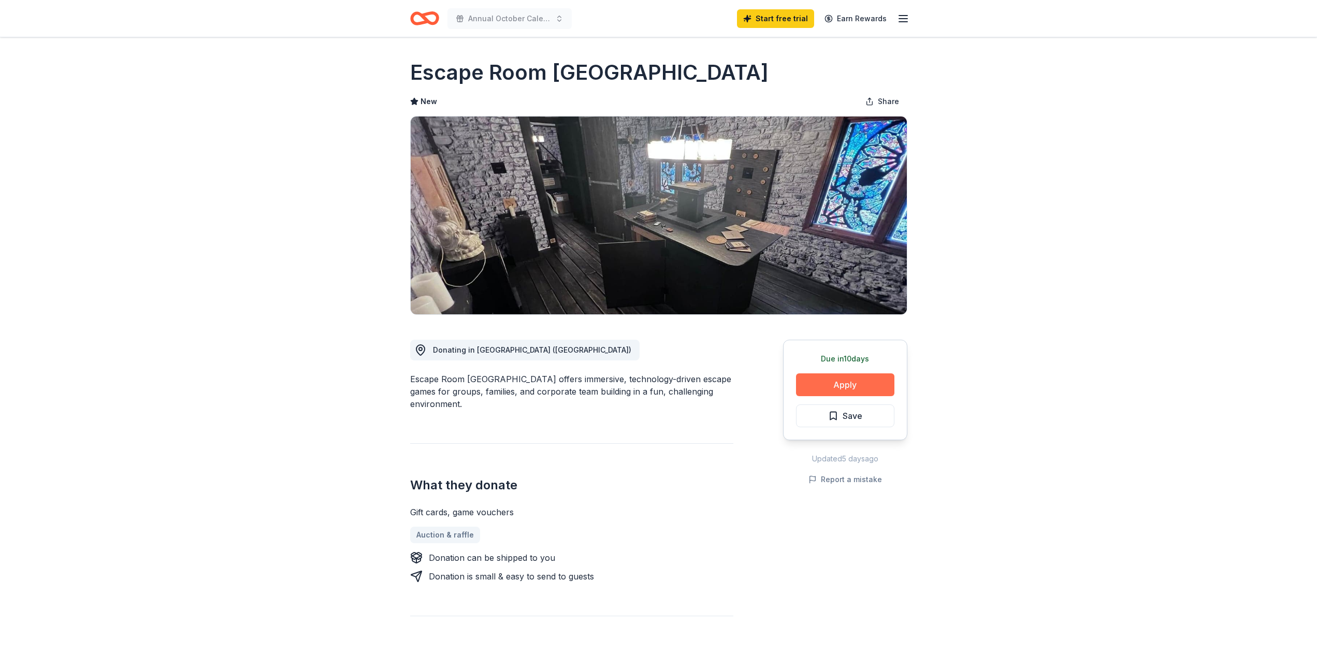
click at [876, 382] on button "Apply" at bounding box center [845, 384] width 98 height 23
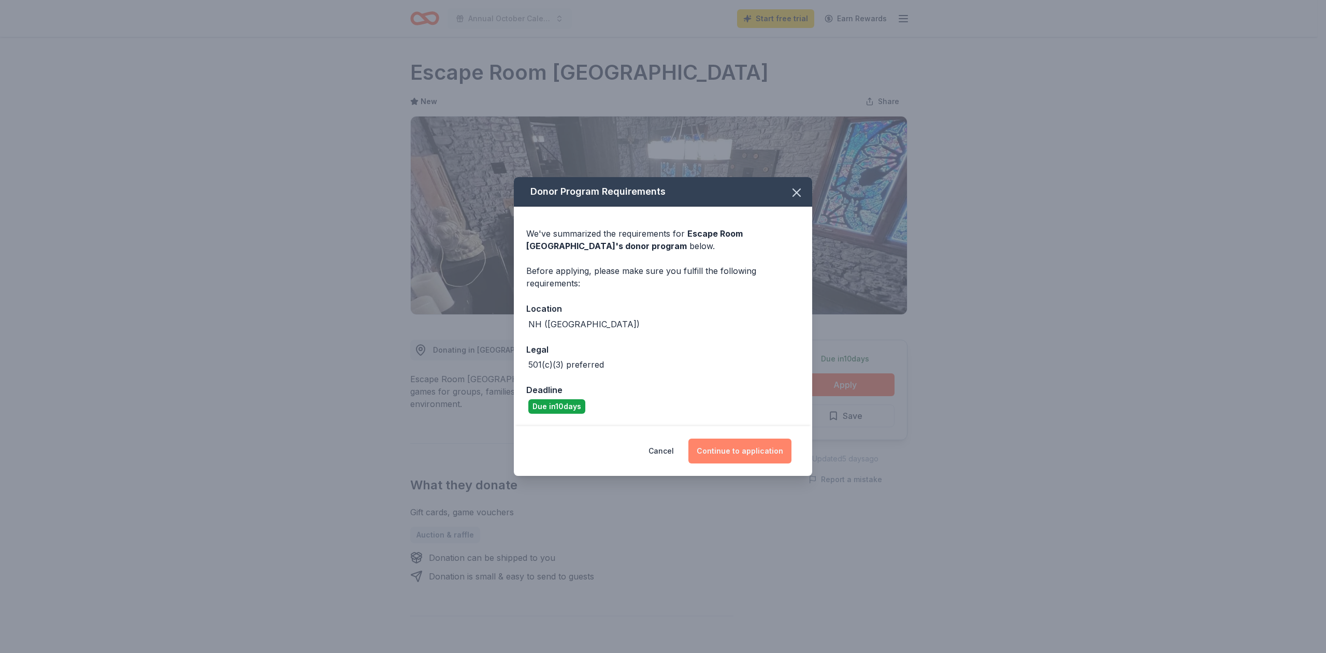
click at [749, 454] on button "Continue to application" at bounding box center [739, 451] width 103 height 25
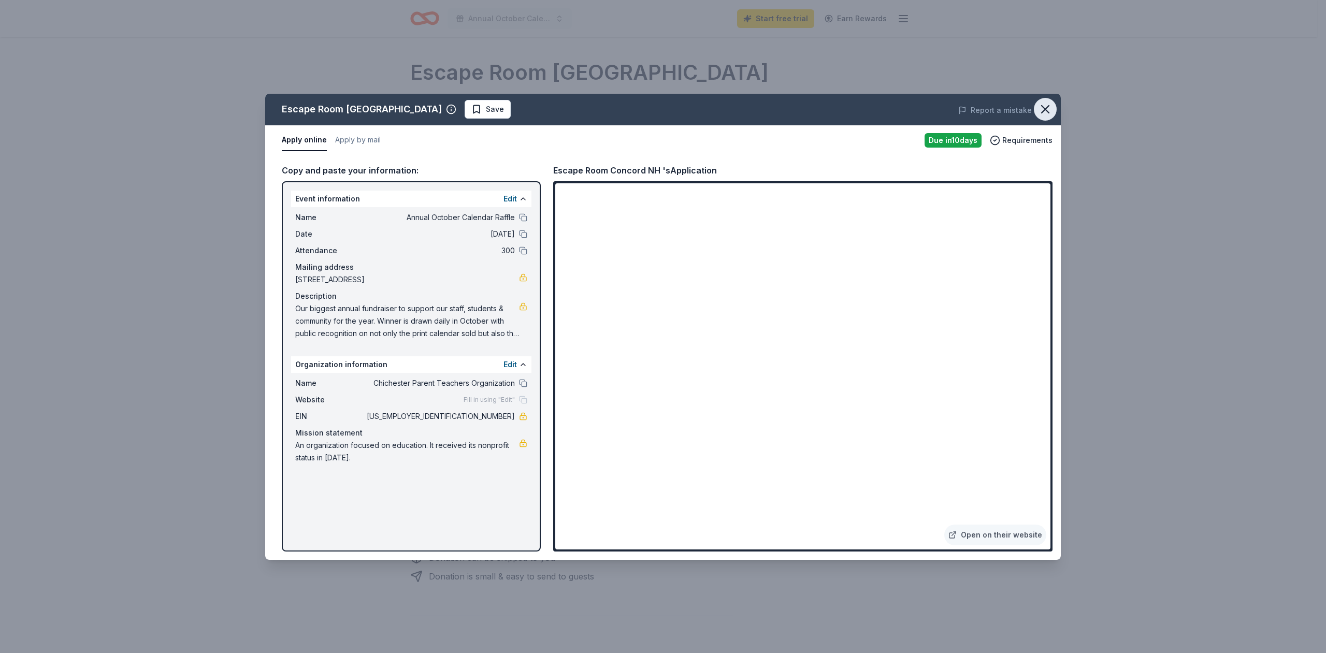
click at [1048, 111] on icon "button" at bounding box center [1045, 109] width 15 height 15
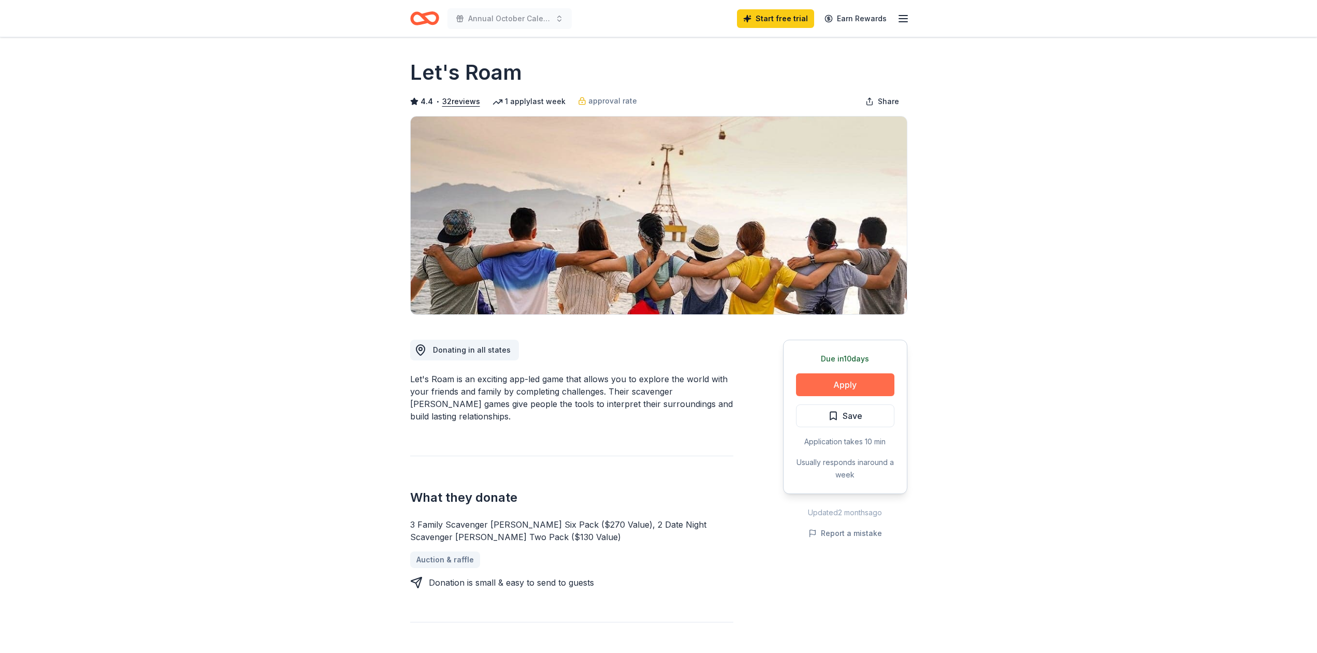
click at [848, 378] on button "Apply" at bounding box center [845, 384] width 98 height 23
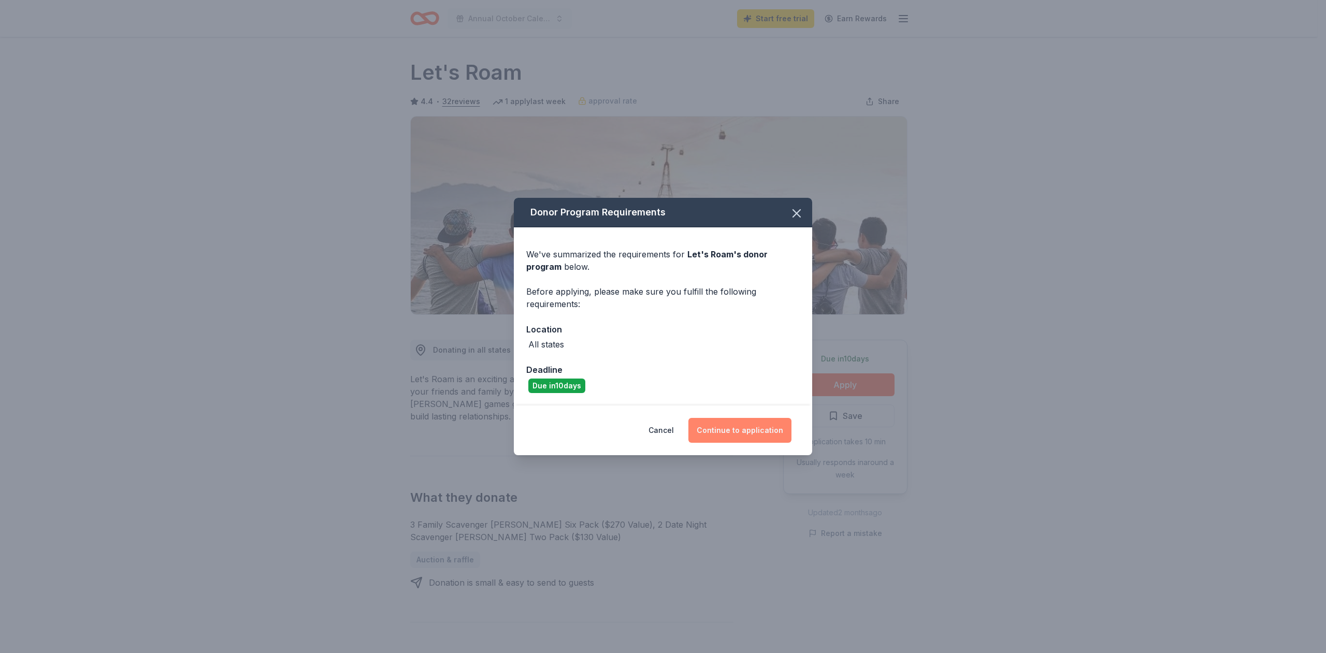
click at [738, 429] on button "Continue to application" at bounding box center [739, 430] width 103 height 25
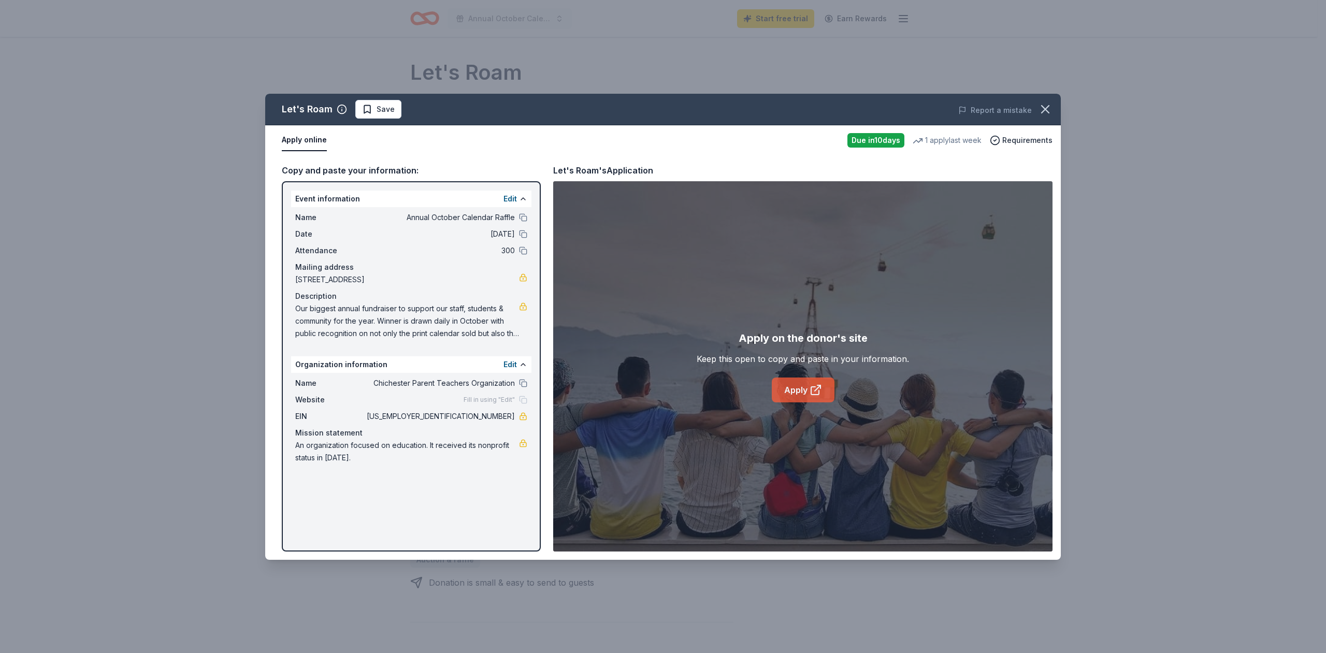
click at [820, 393] on icon at bounding box center [815, 390] width 12 height 12
click at [1042, 108] on icon "button" at bounding box center [1045, 109] width 15 height 15
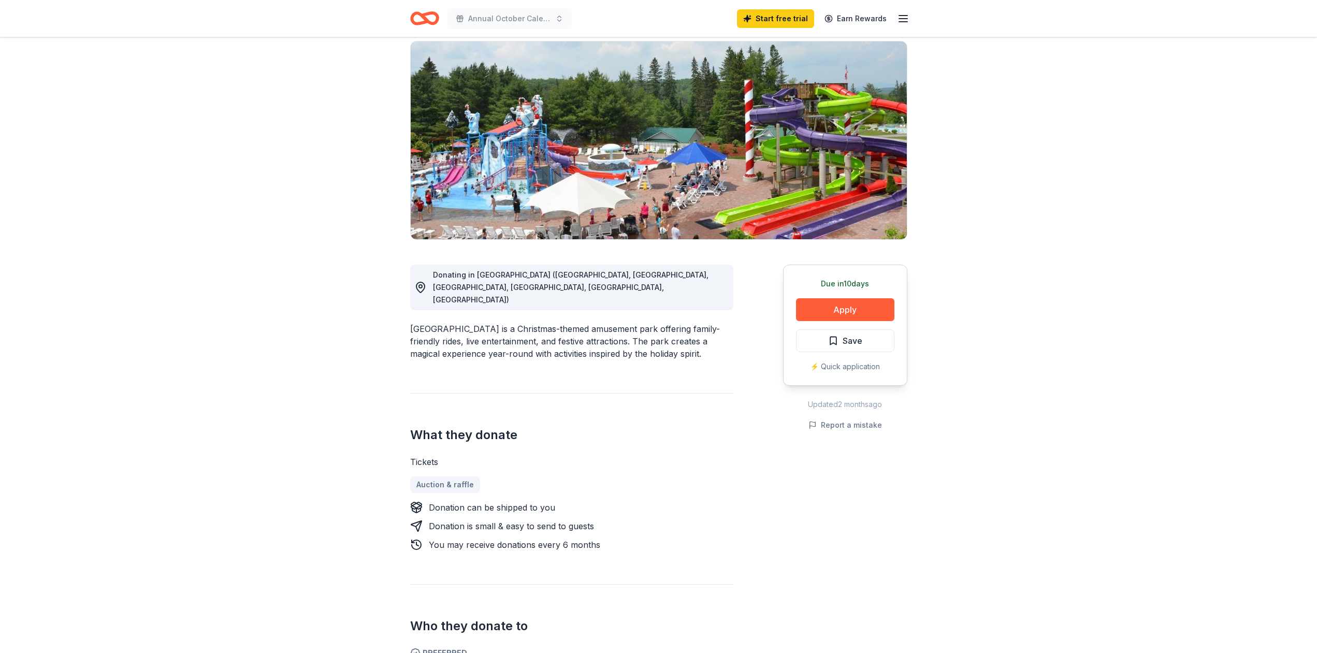
scroll to position [106, 0]
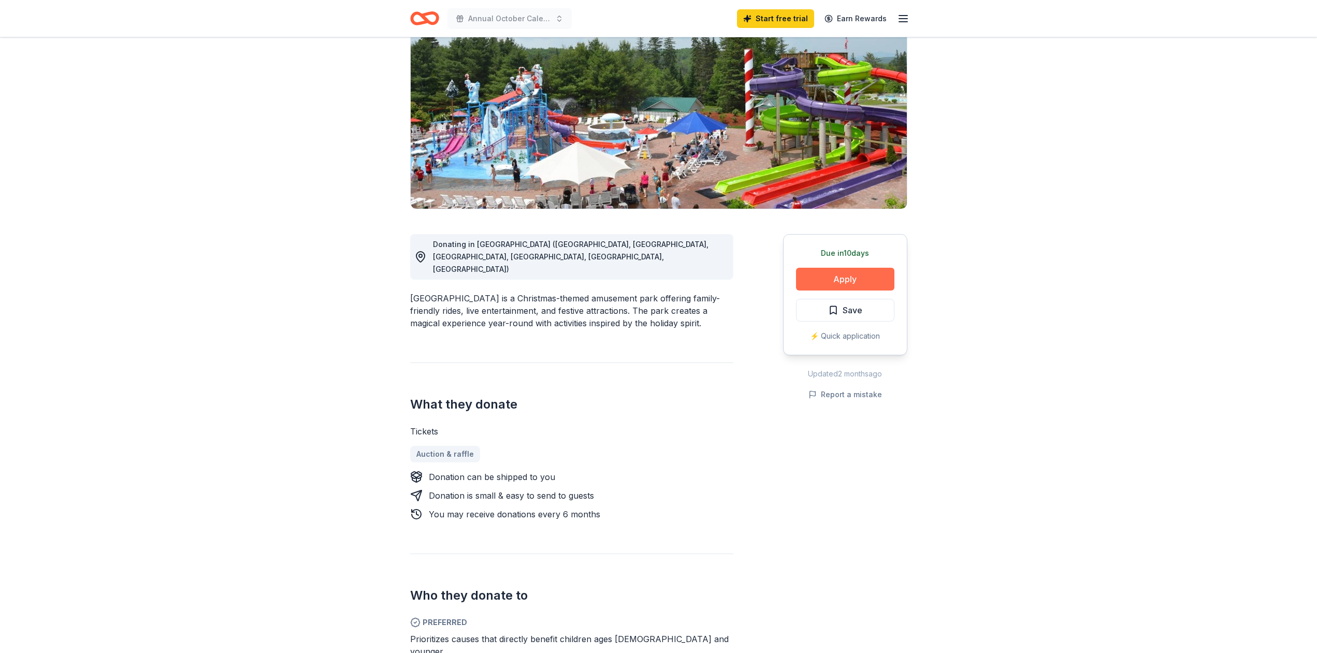
click at [814, 282] on button "Apply" at bounding box center [845, 279] width 98 height 23
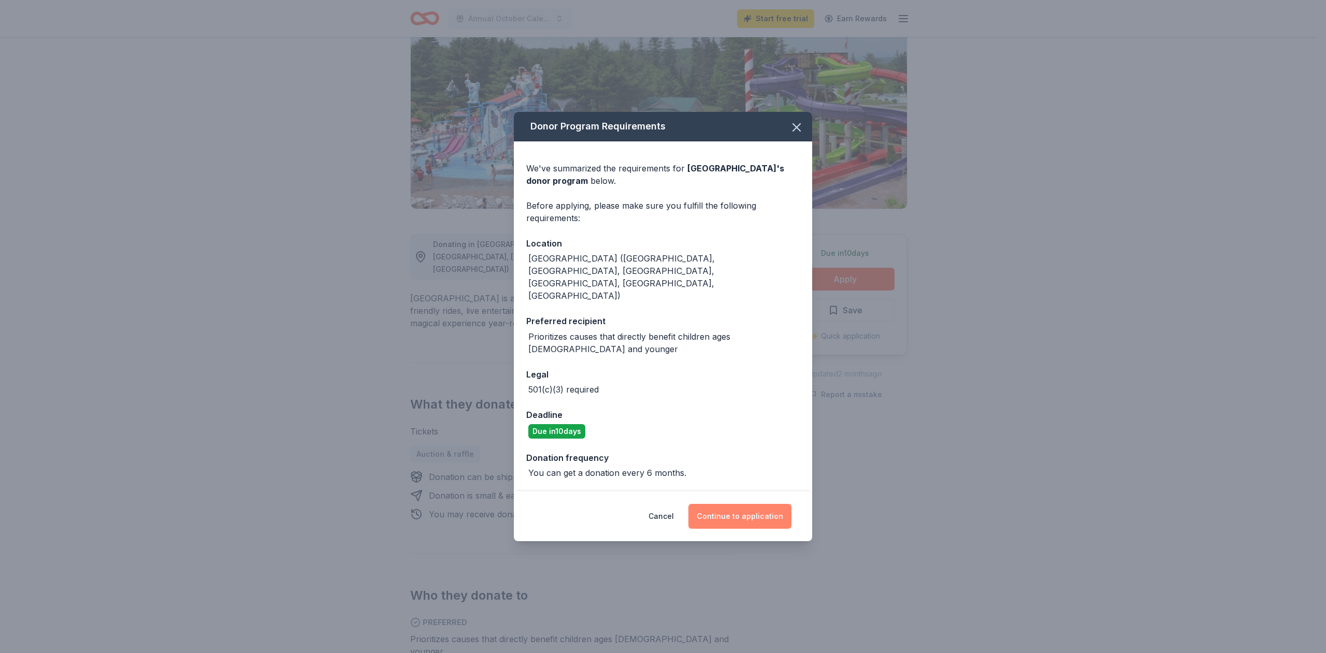
click at [729, 504] on button "Continue to application" at bounding box center [739, 516] width 103 height 25
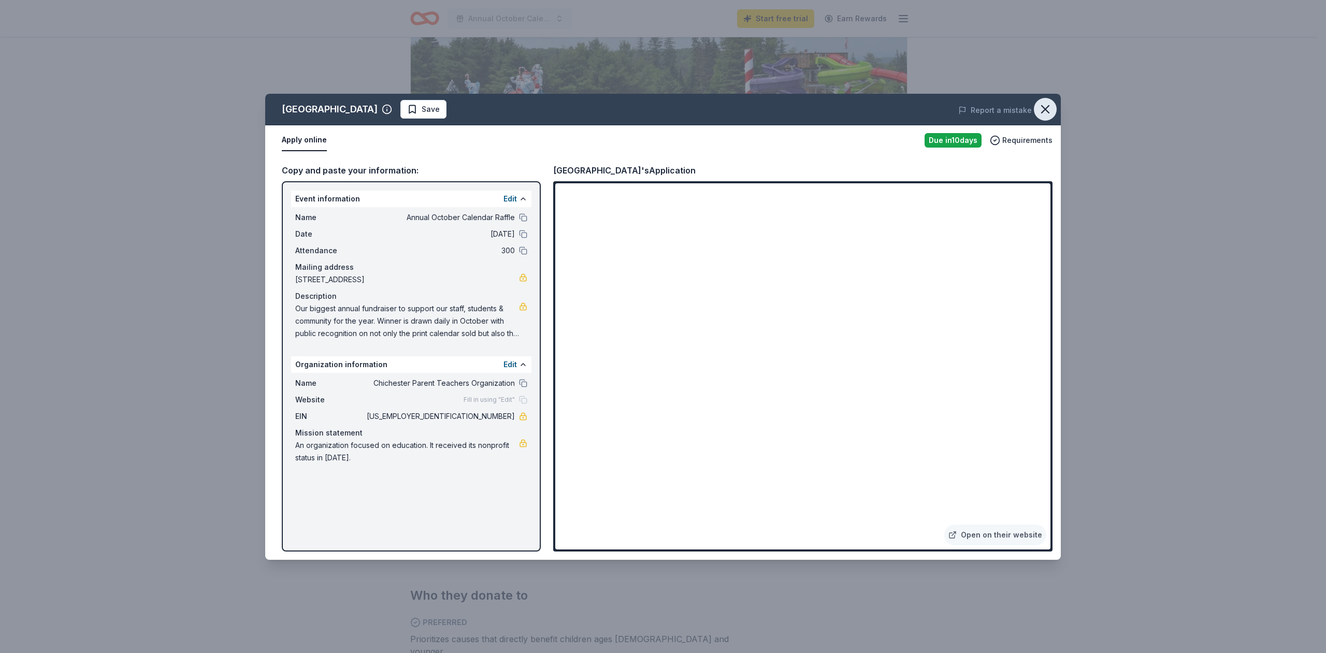
click at [1049, 107] on icon "button" at bounding box center [1045, 109] width 15 height 15
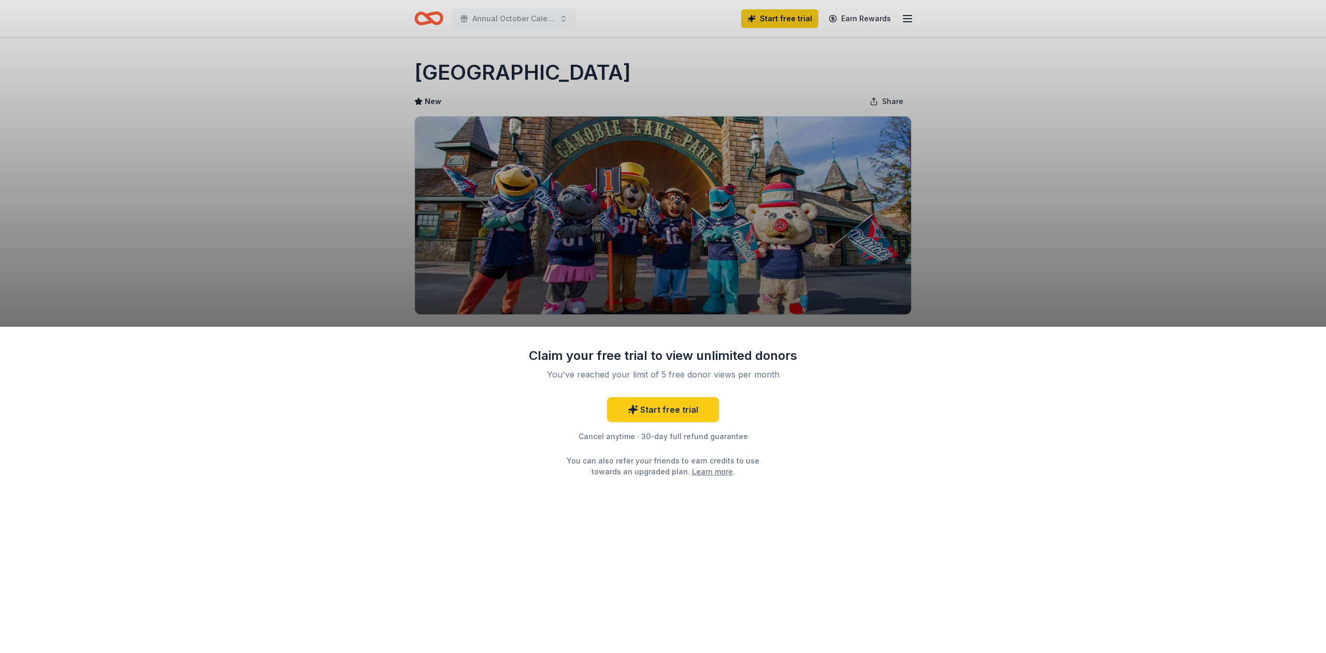
click at [839, 385] on div "Claim your free trial to view unlimited donors You've reached your limit of 5 f…" at bounding box center [663, 490] width 1326 height 327
click at [996, 177] on div "Claim your free trial to view unlimited donors You've reached your limit of 5 f…" at bounding box center [663, 326] width 1326 height 653
click at [1167, 158] on div "Claim your free trial to view unlimited donors You've reached your limit of 5 f…" at bounding box center [663, 326] width 1326 height 653
click at [378, 193] on div "Claim your free trial to view unlimited donors You've reached your limit of 5 f…" at bounding box center [663, 326] width 1326 height 653
click at [701, 474] on link "Learn more" at bounding box center [712, 471] width 41 height 11
